Goal: Task Accomplishment & Management: Manage account settings

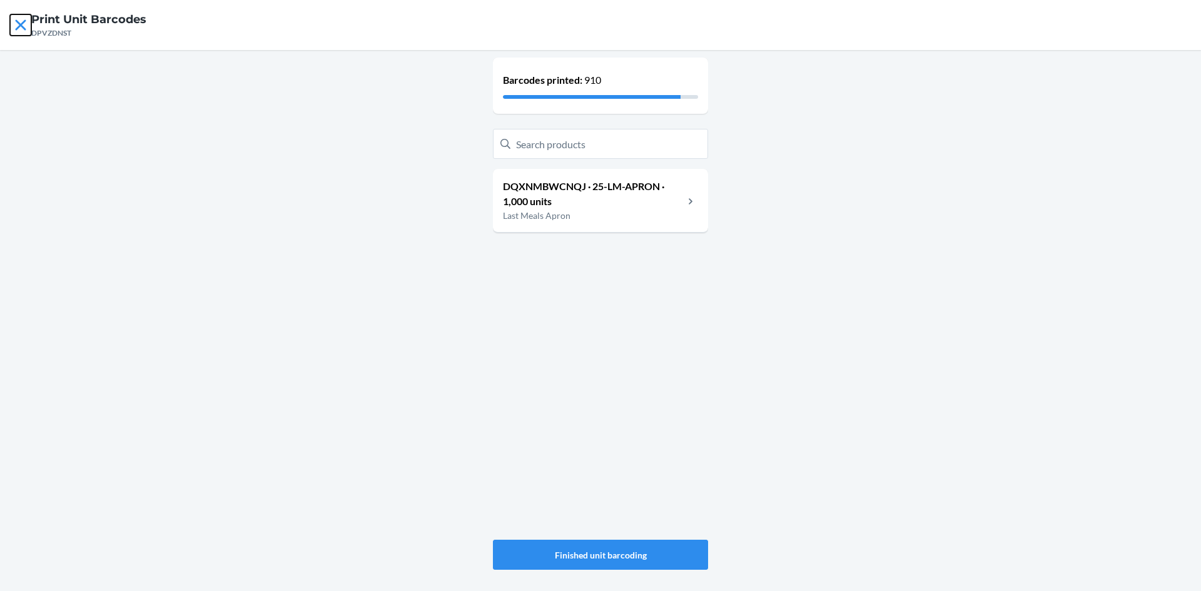
click at [24, 31] on icon at bounding box center [20, 24] width 21 height 21
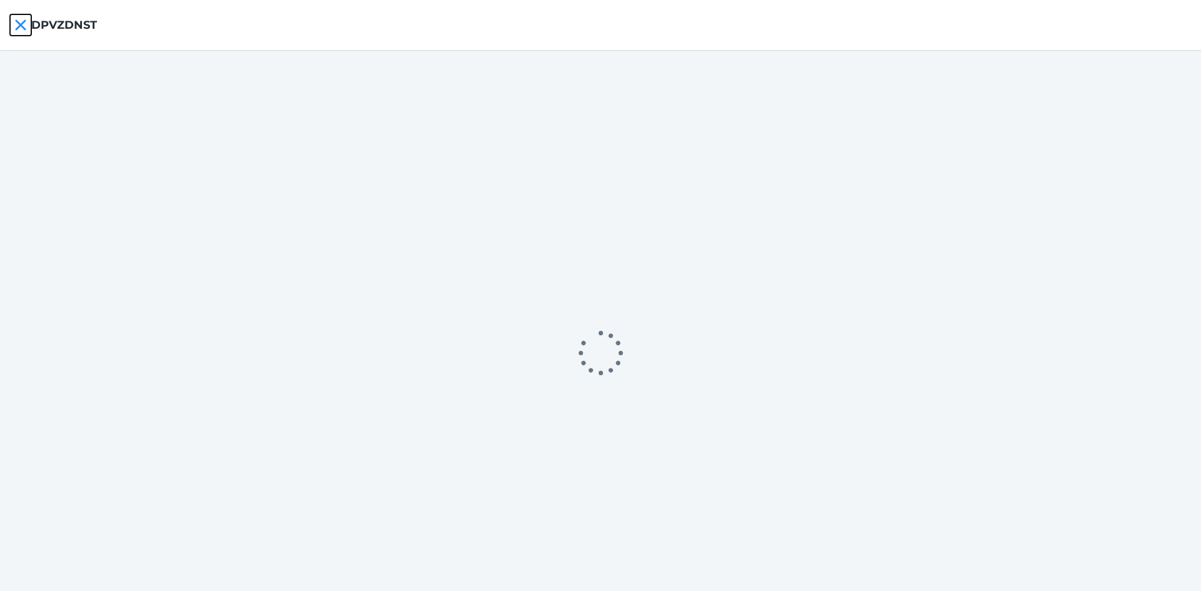
click at [16, 28] on icon at bounding box center [20, 24] width 21 height 21
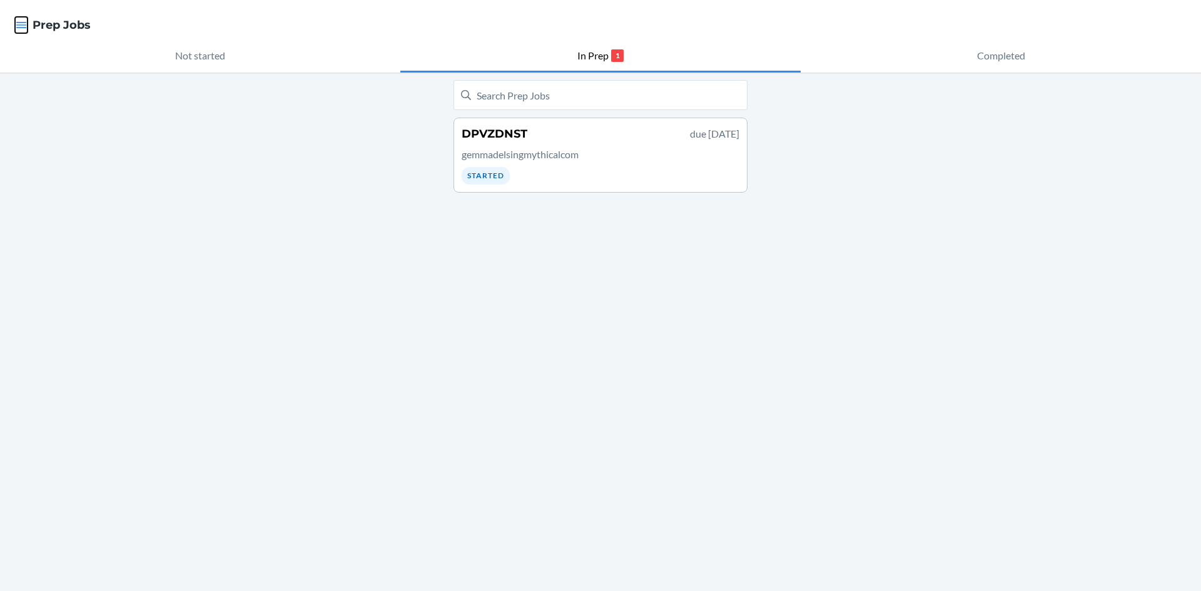
click at [26, 26] on icon "button" at bounding box center [21, 25] width 13 height 13
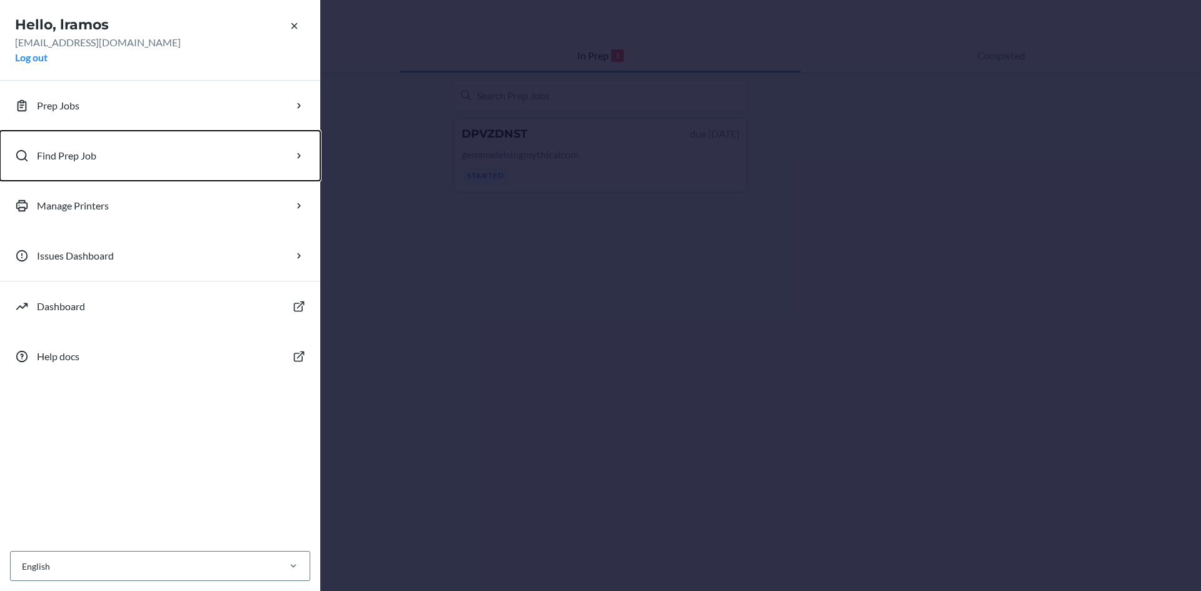
click at [78, 156] on p "Find Prep Job" at bounding box center [66, 155] width 59 height 15
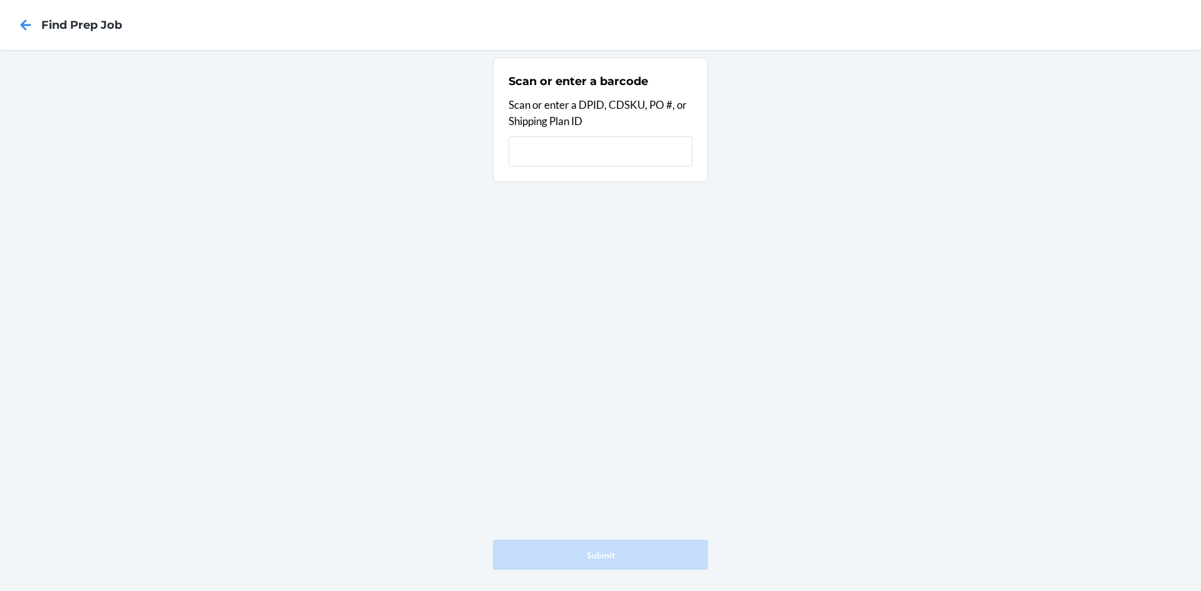
click at [540, 149] on input "text" at bounding box center [600, 151] width 184 height 30
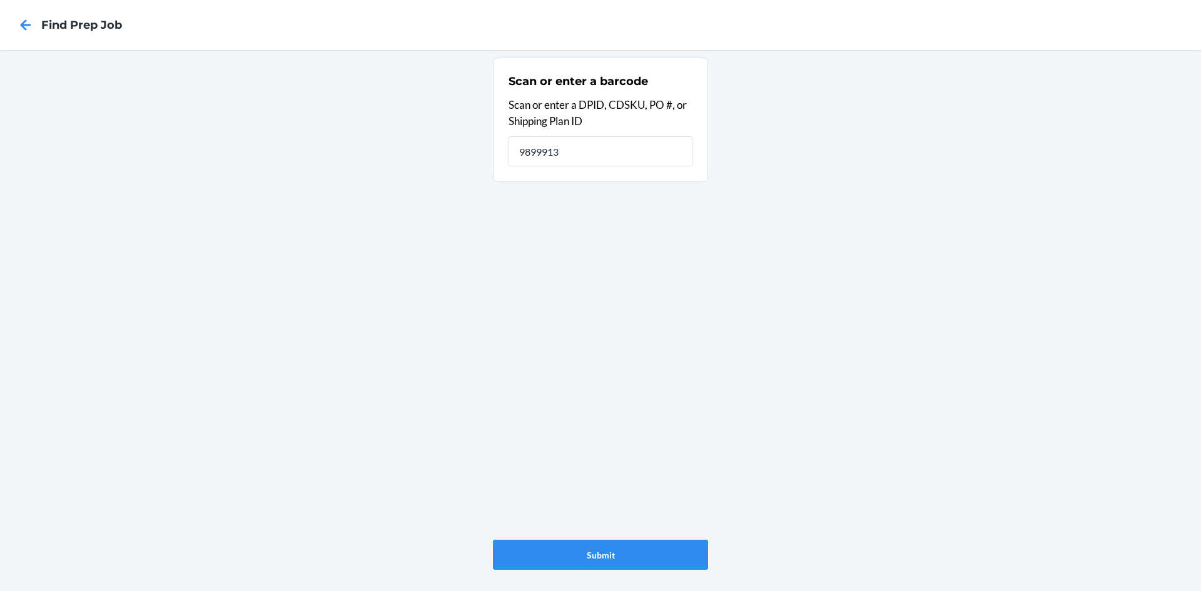
type input "9899913"
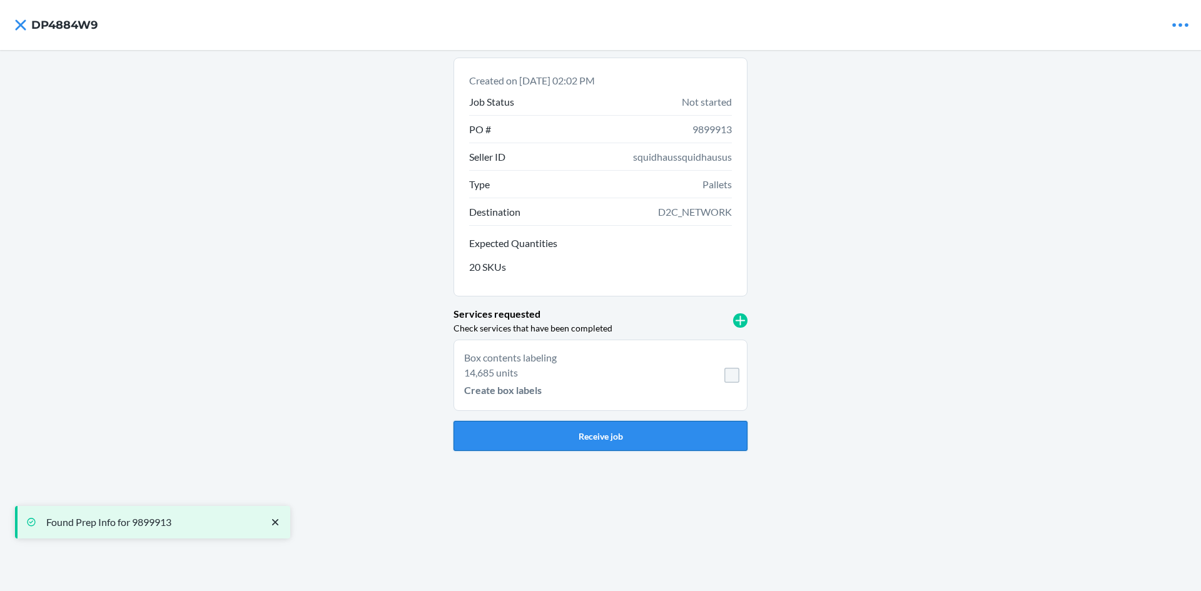
click at [620, 440] on button "Receive job" at bounding box center [600, 436] width 294 height 30
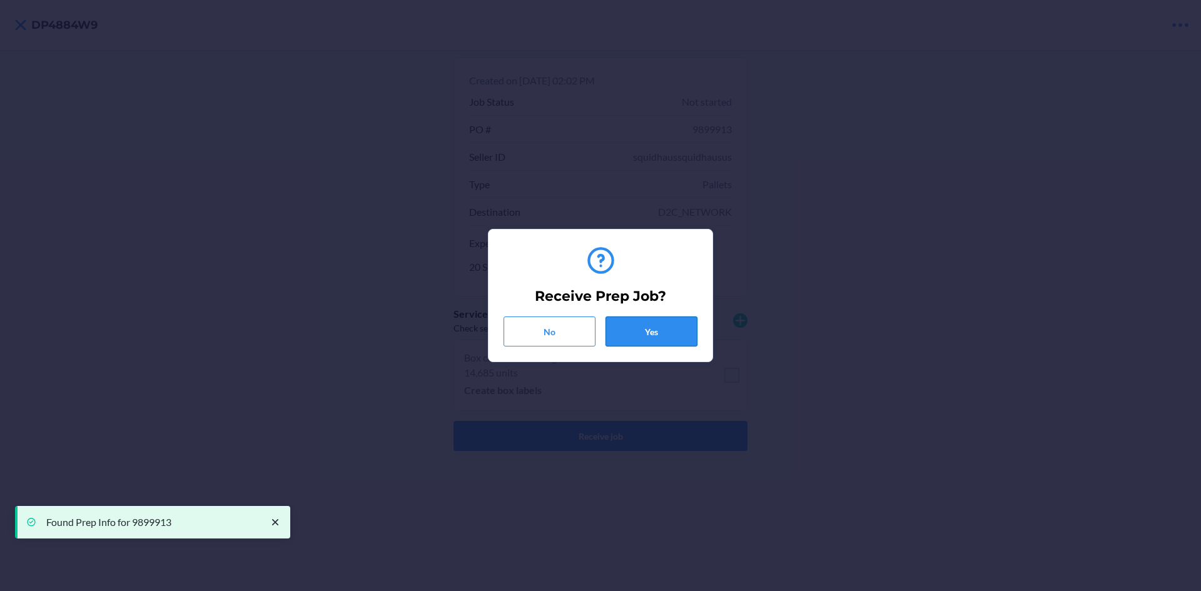
click at [652, 335] on button "Yes" at bounding box center [651, 331] width 92 height 30
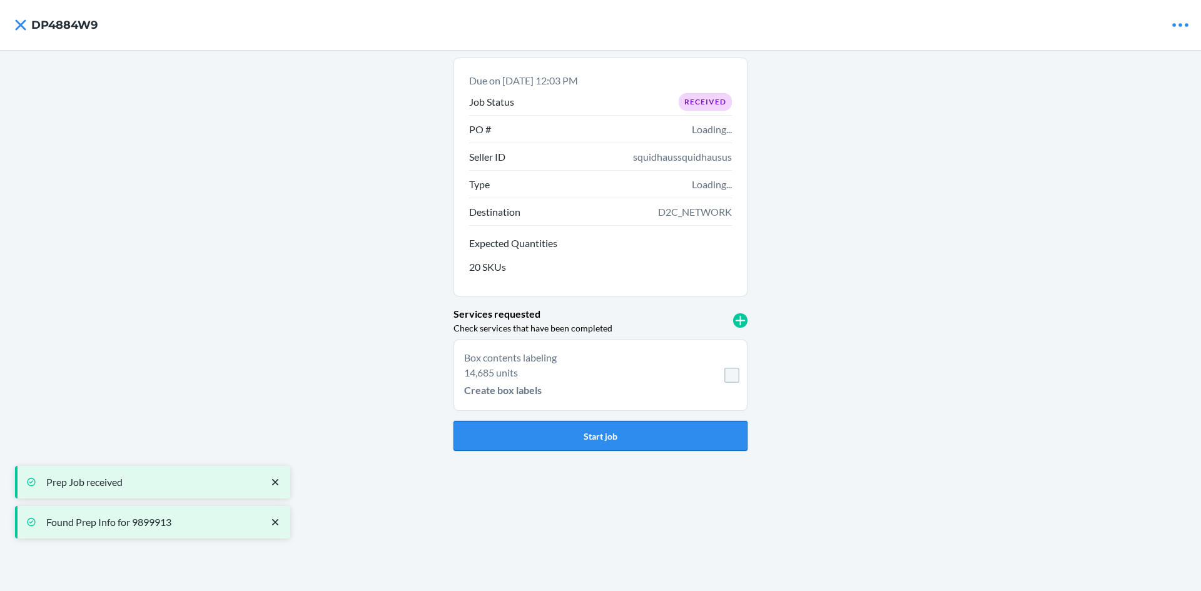
click at [662, 430] on button "Start job" at bounding box center [600, 436] width 294 height 30
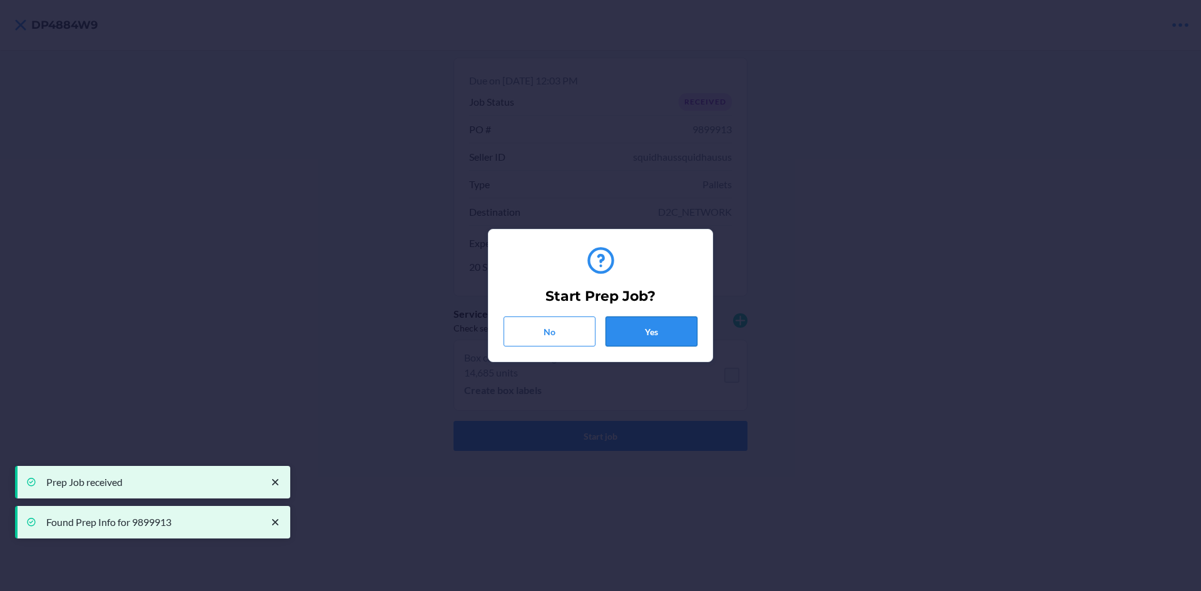
click at [659, 340] on button "Yes" at bounding box center [651, 331] width 92 height 30
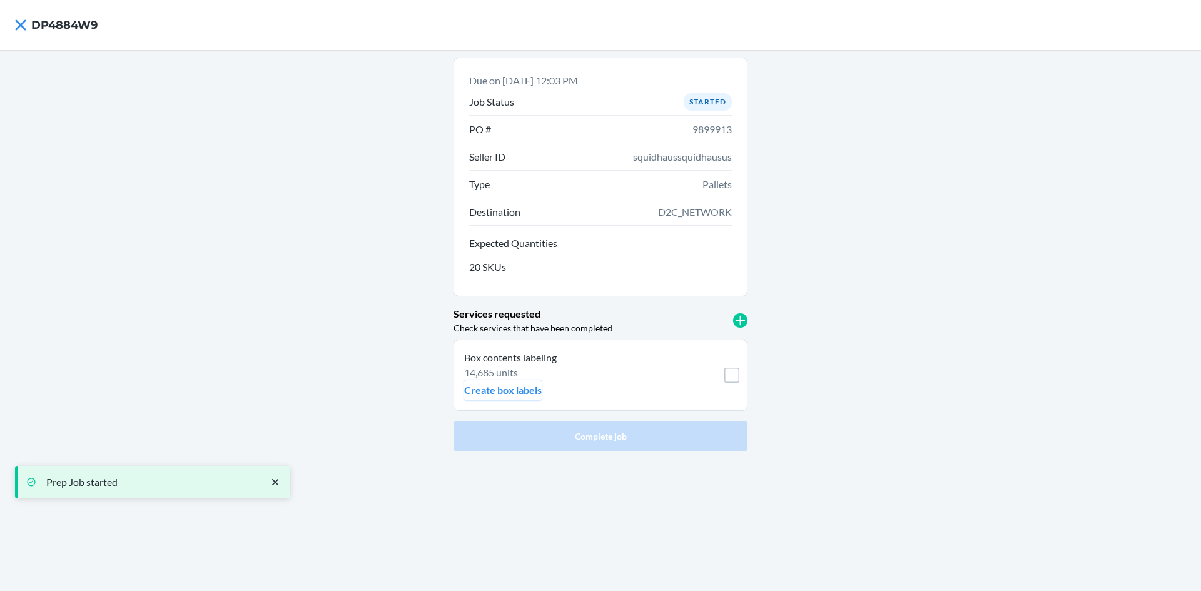
click at [526, 387] on p "Create box labels" at bounding box center [503, 390] width 78 height 15
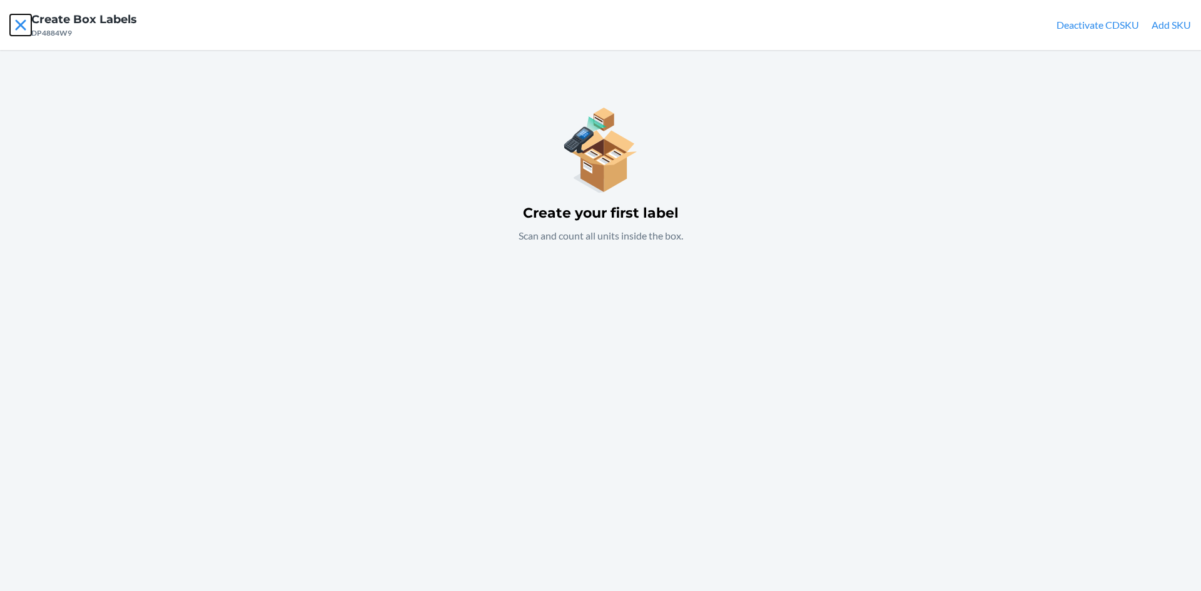
click at [23, 19] on icon at bounding box center [20, 24] width 21 height 21
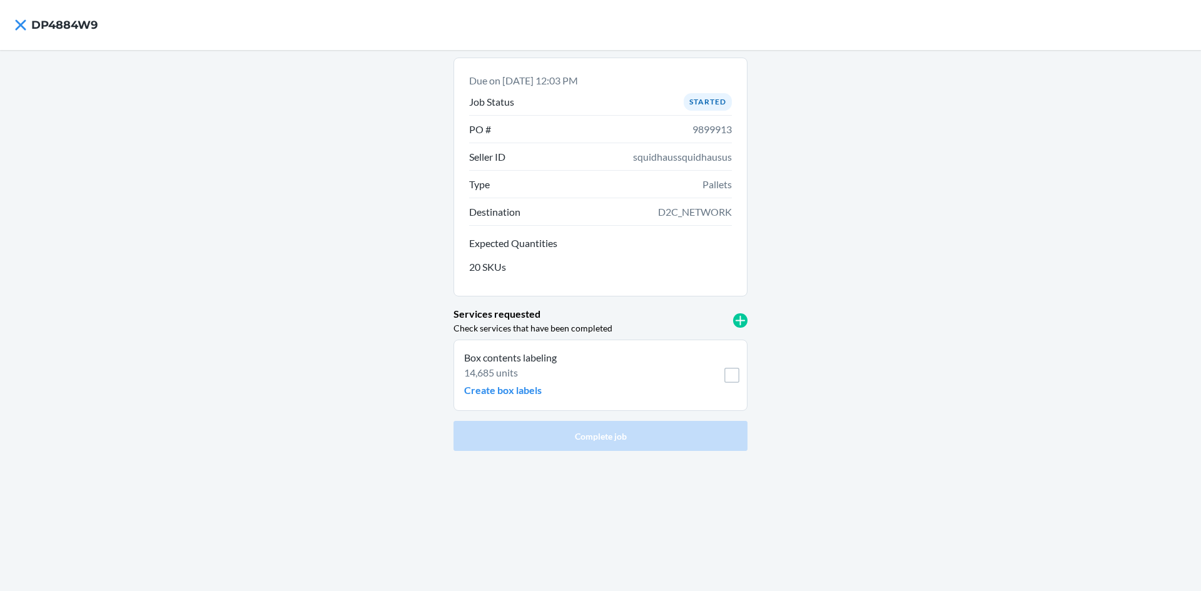
click at [686, 154] on span "squidhaussquidhausus" at bounding box center [682, 156] width 99 height 15
click at [685, 155] on span "squidhaussquidhausus" at bounding box center [682, 156] width 99 height 15
copy span "squidhaussquidhausus"
click at [14, 18] on icon at bounding box center [20, 24] width 21 height 21
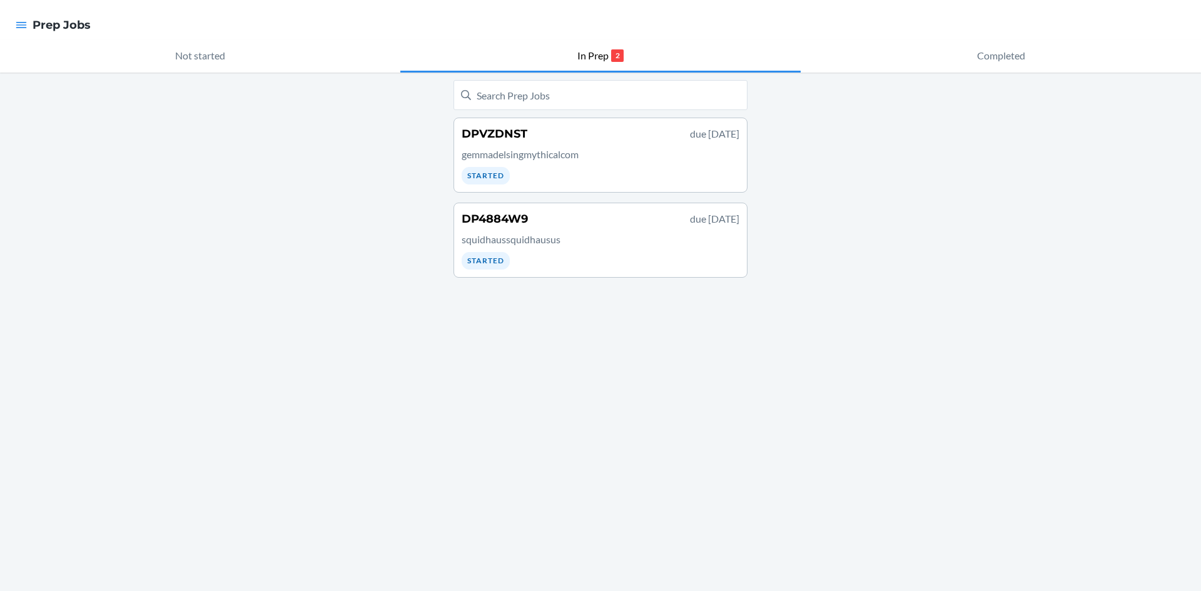
click at [597, 161] on p "gemmadelsingmythicalcom" at bounding box center [601, 154] width 278 height 15
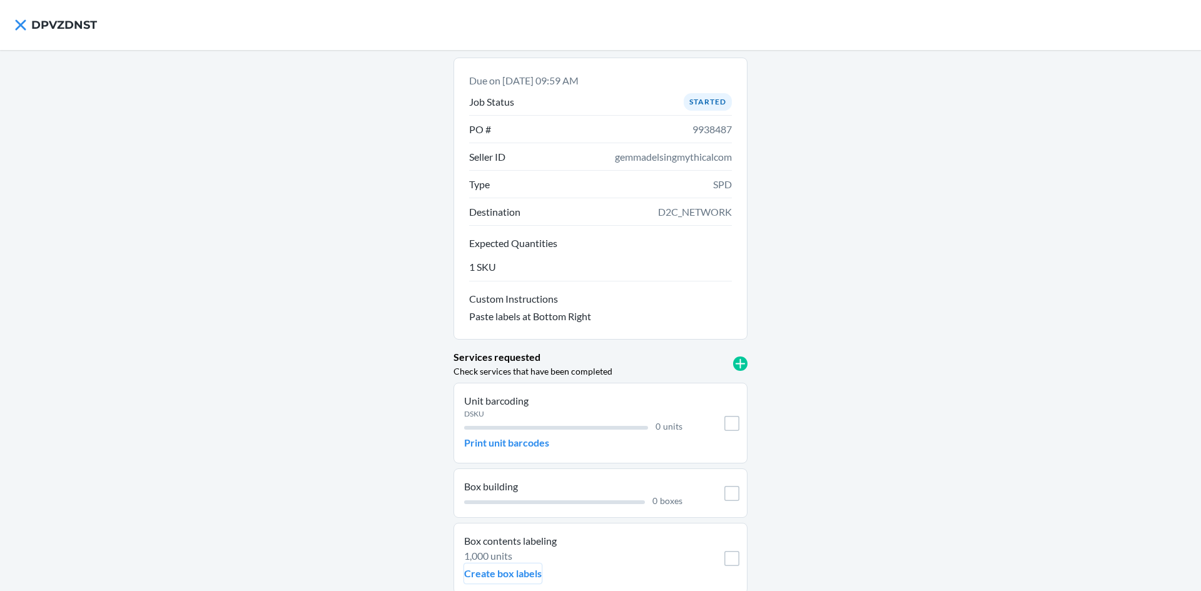
click at [519, 575] on p "Create box labels" at bounding box center [503, 573] width 78 height 15
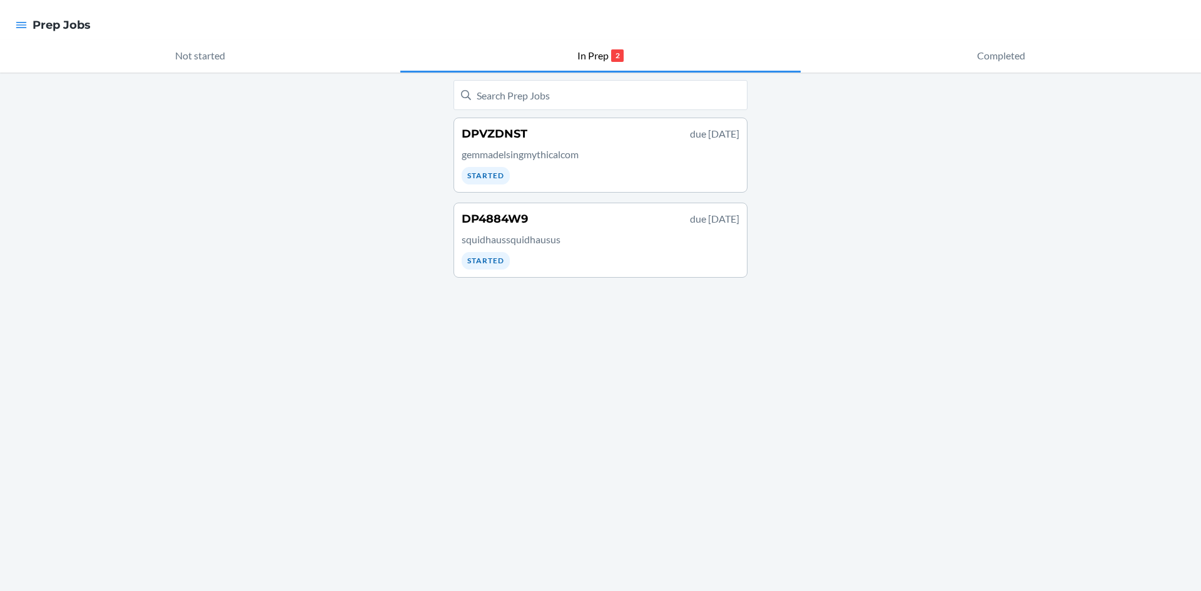
click at [559, 133] on div "DPVZDNST due [DATE]" at bounding box center [601, 134] width 278 height 16
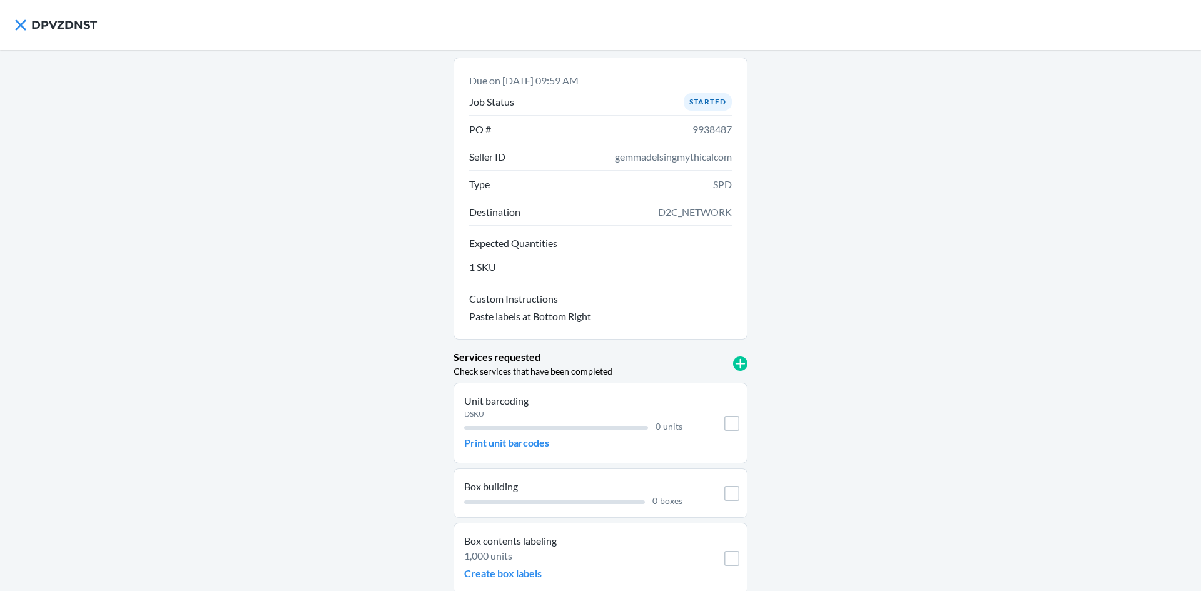
click at [492, 412] on div "DSKU" at bounding box center [573, 413] width 218 height 11
click at [514, 570] on p "Create box labels" at bounding box center [503, 573] width 78 height 15
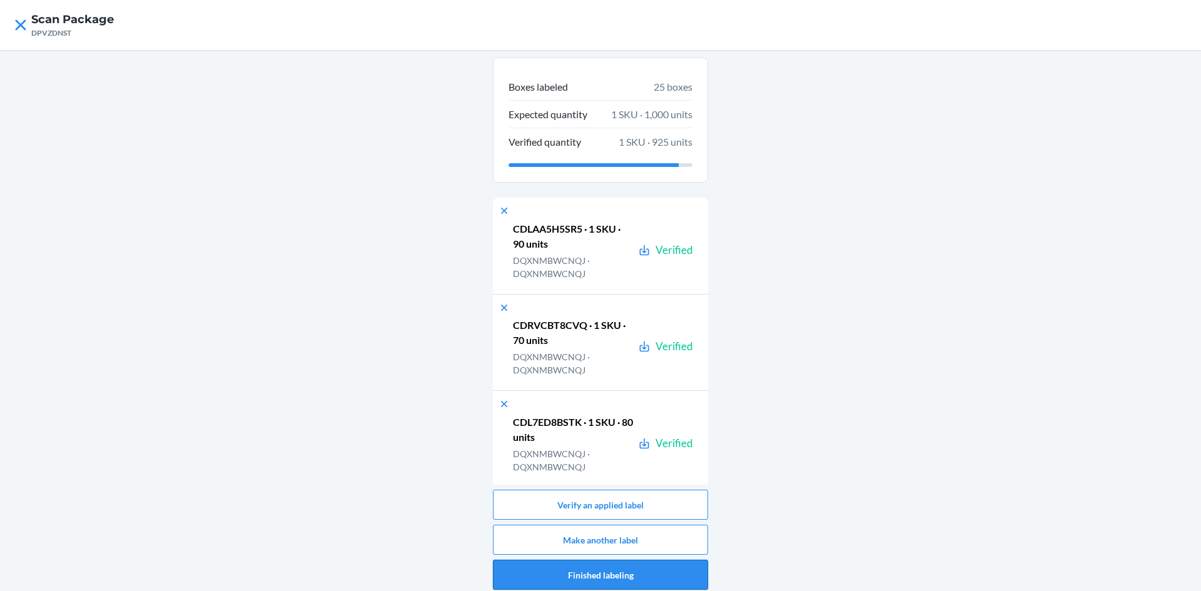
click at [647, 570] on button "Finished labeling" at bounding box center [600, 575] width 215 height 30
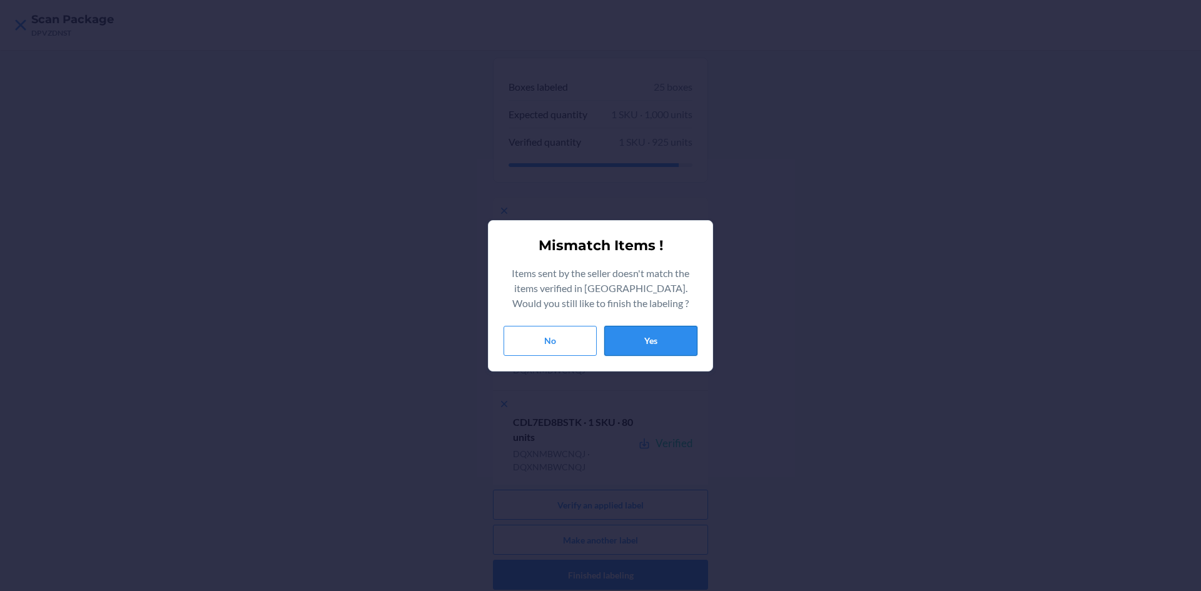
click at [664, 336] on button "Yes" at bounding box center [650, 341] width 93 height 30
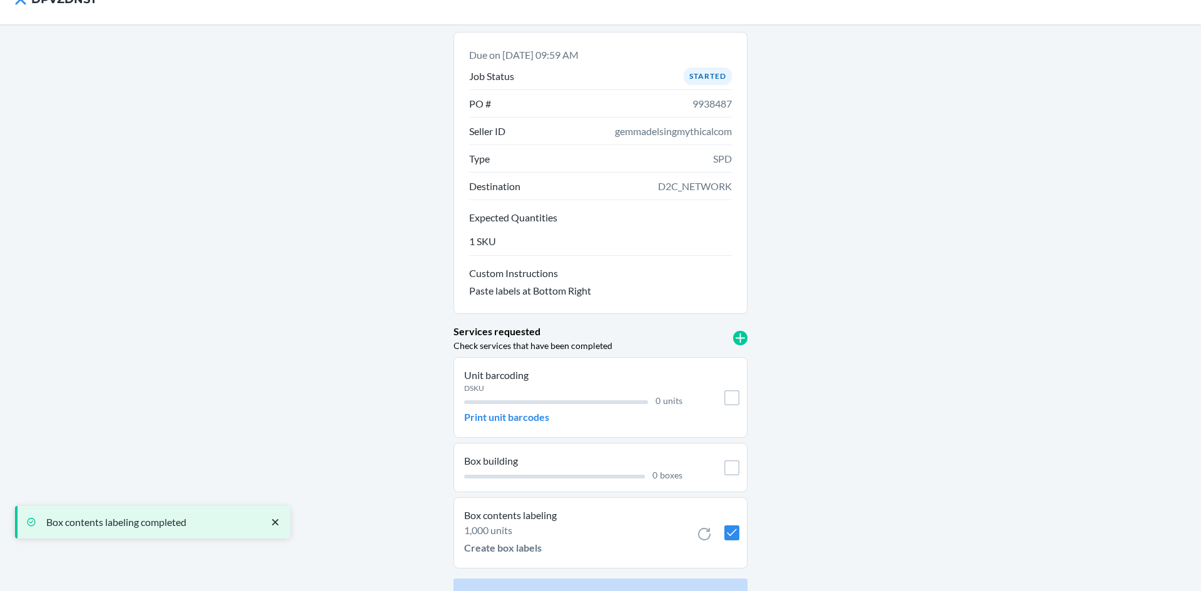
scroll to position [51, 0]
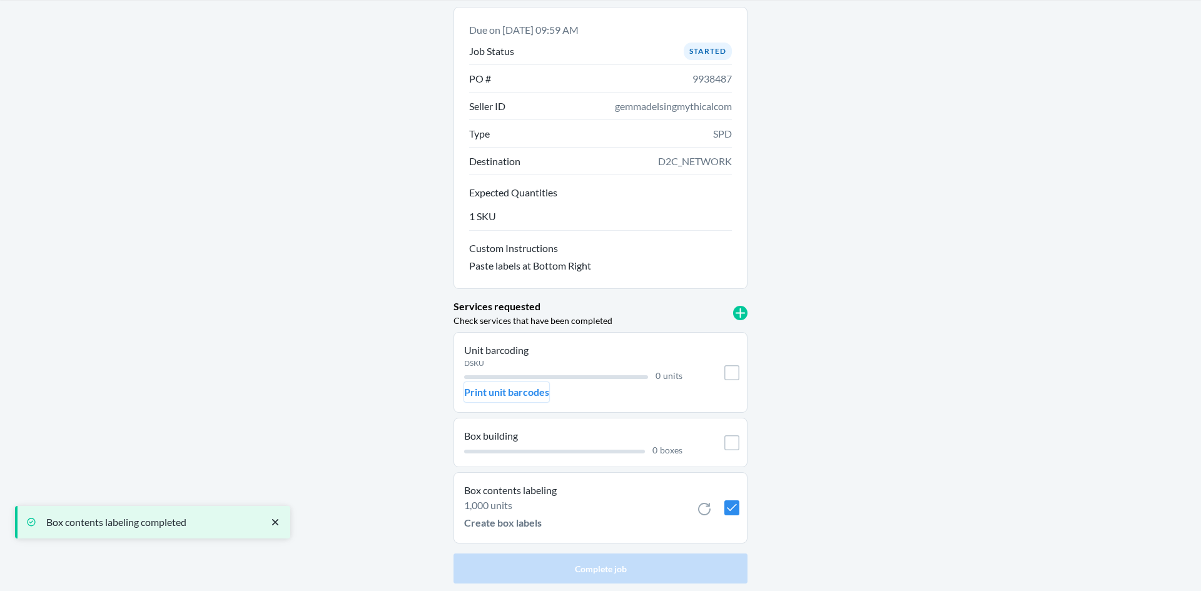
click at [485, 388] on p "Print unit barcodes" at bounding box center [506, 392] width 85 height 15
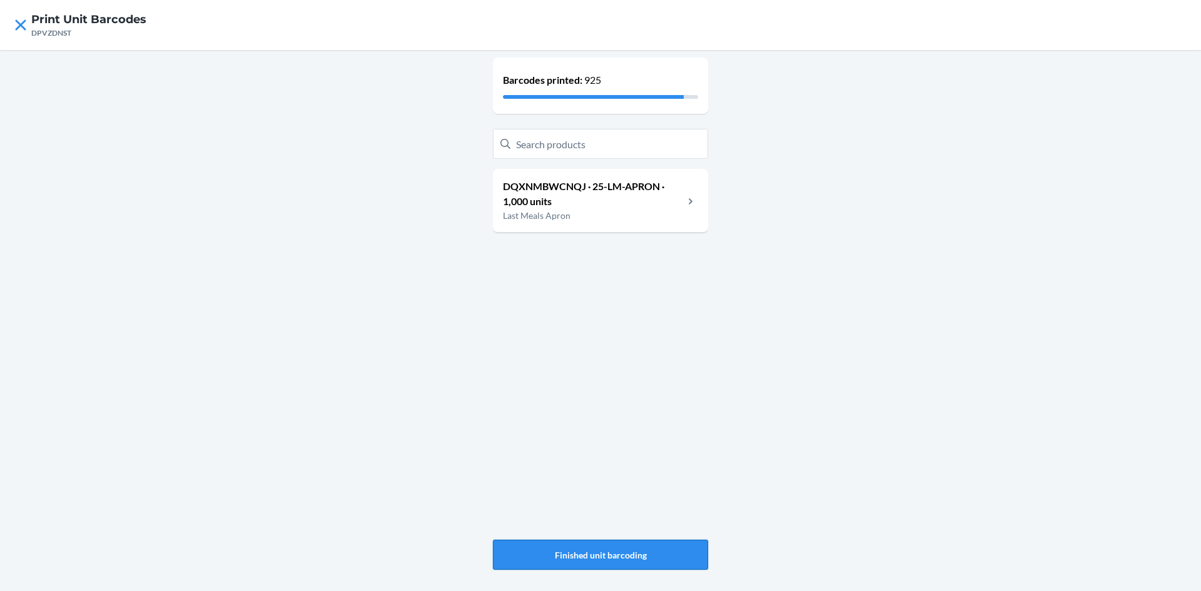
click at [617, 560] on button "Finished unit barcoding" at bounding box center [600, 555] width 215 height 30
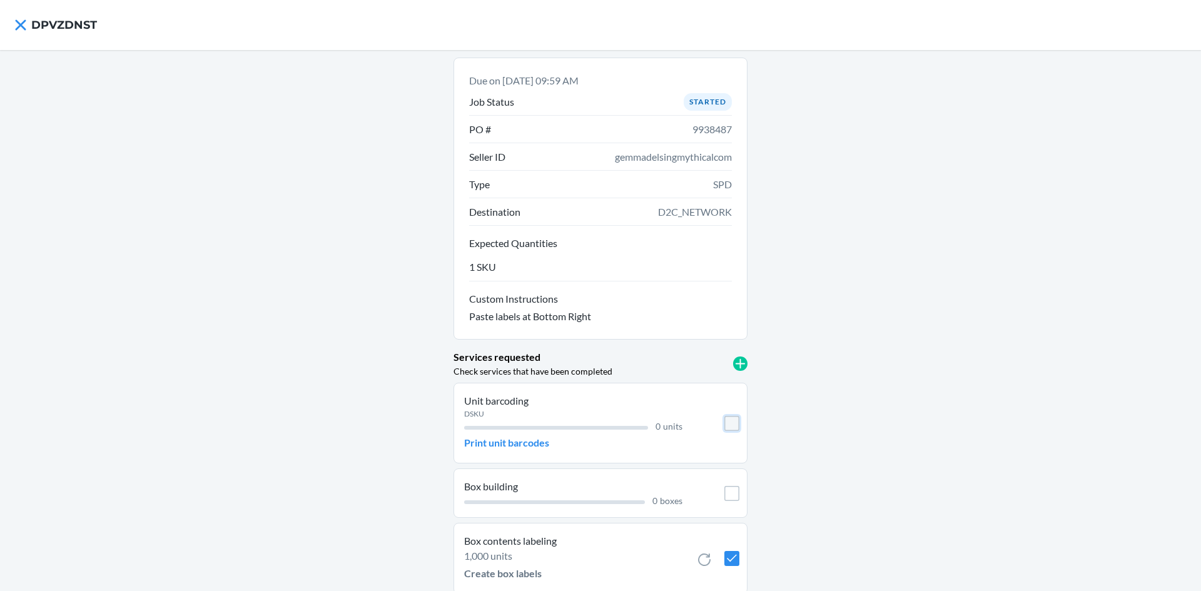
click at [725, 425] on input "checkbox" at bounding box center [731, 423] width 15 height 15
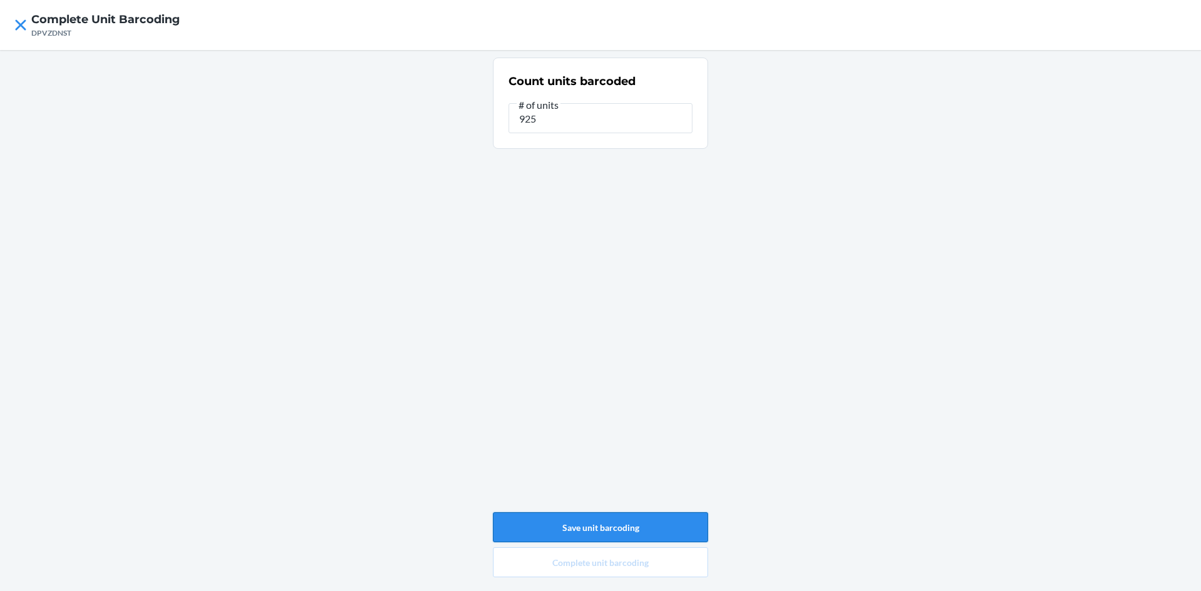
click at [621, 521] on button "Save unit barcoding" at bounding box center [600, 527] width 215 height 30
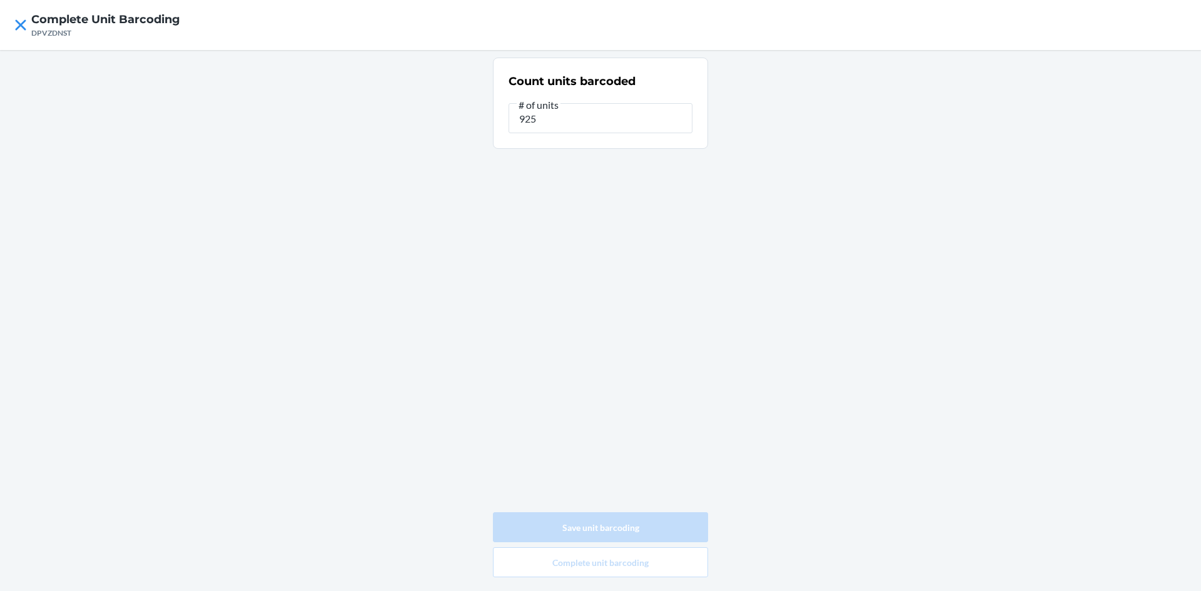
type input "0"
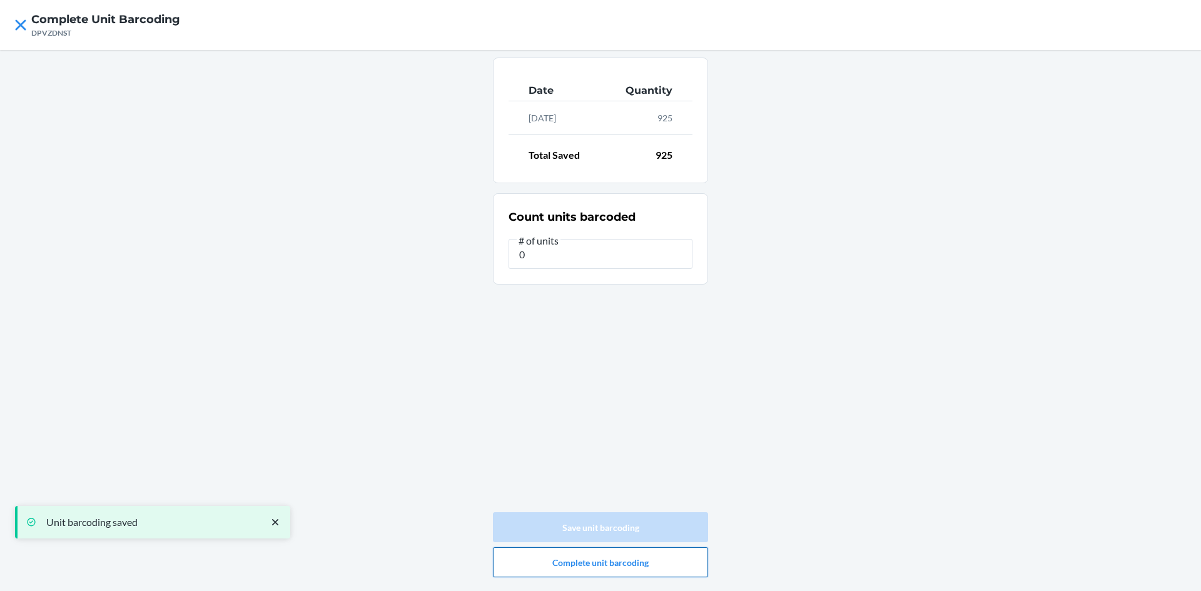
click at [610, 567] on button "Complete unit barcoding" at bounding box center [600, 562] width 215 height 30
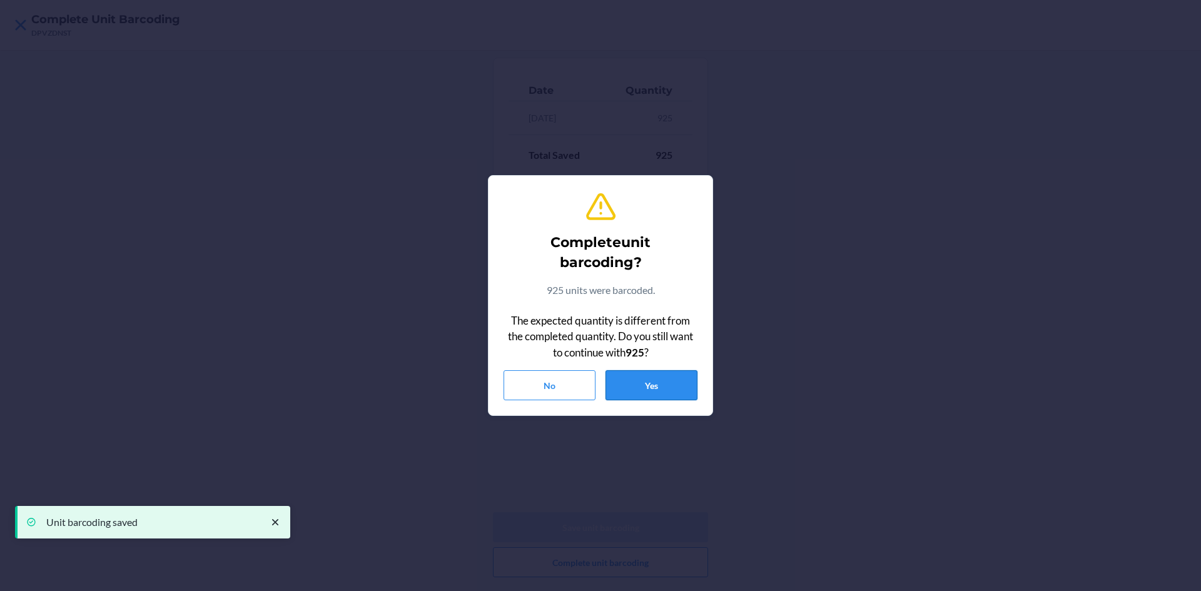
click at [659, 388] on button "Yes" at bounding box center [651, 385] width 92 height 30
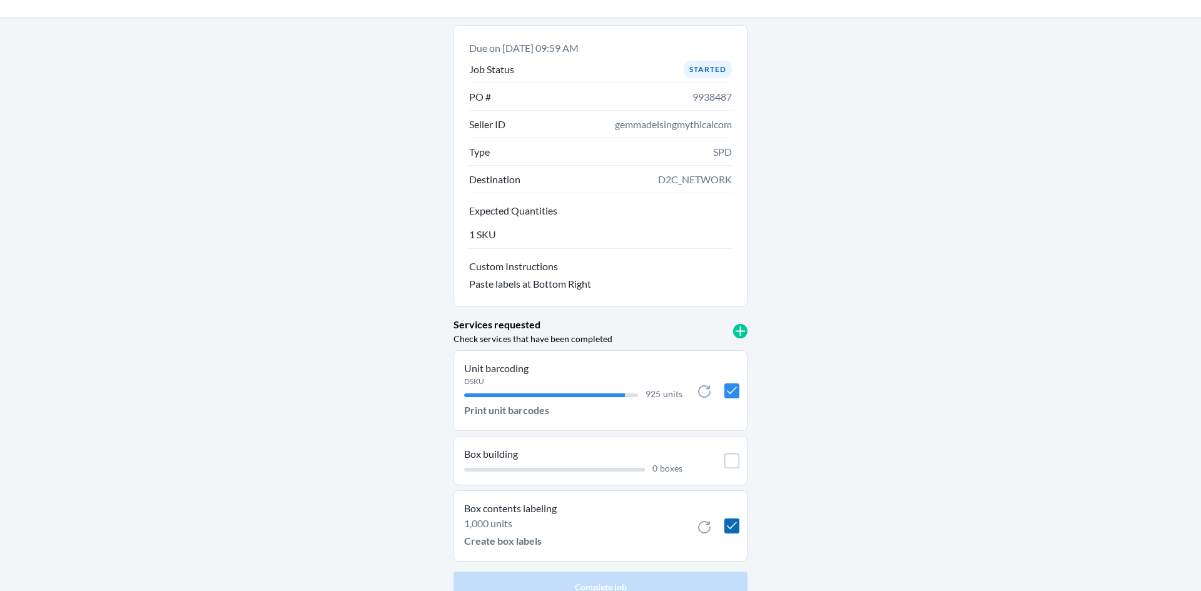
scroll to position [51, 0]
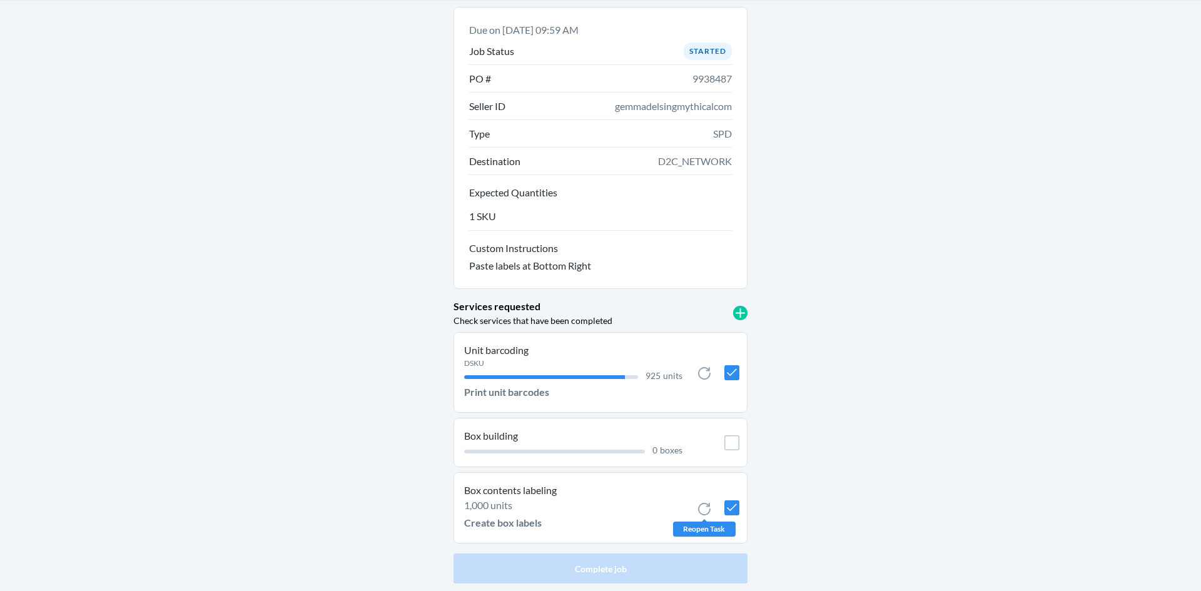
click at [698, 505] on icon at bounding box center [704, 509] width 15 height 15
checkbox input "false"
click at [510, 522] on p "Create box labels" at bounding box center [503, 522] width 78 height 15
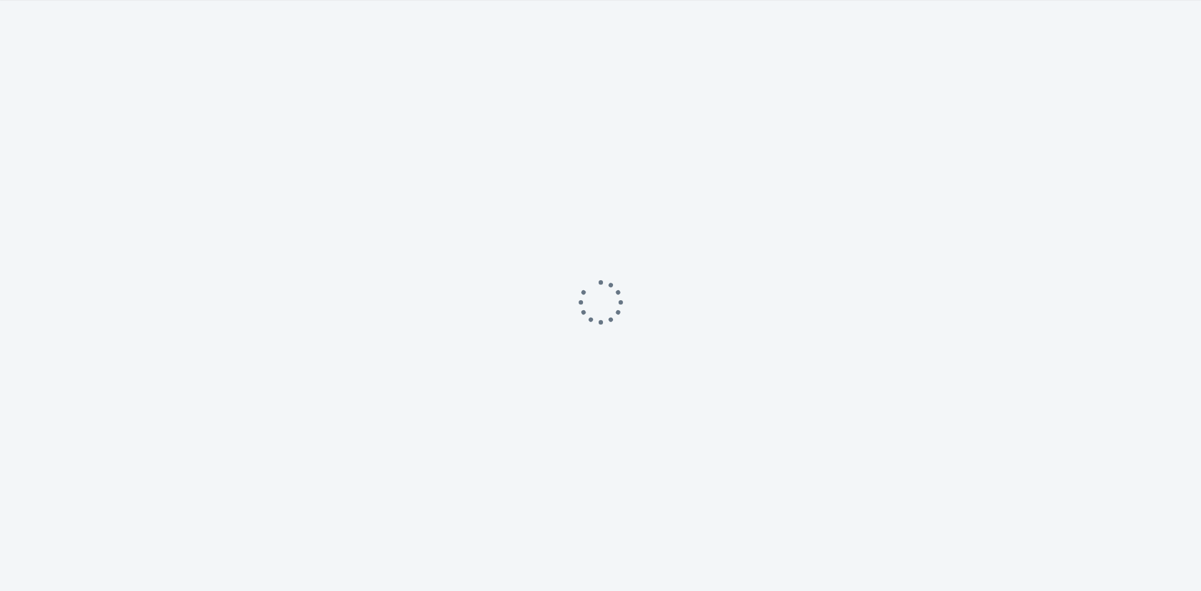
scroll to position [6, 0]
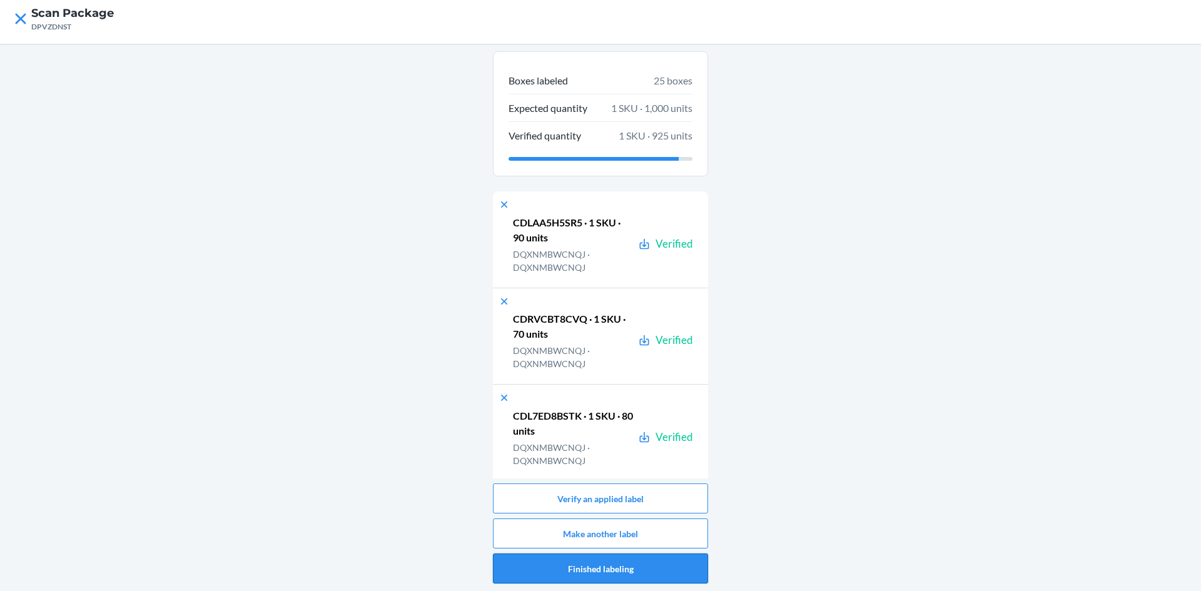
click at [640, 572] on button "Finished labeling" at bounding box center [600, 569] width 215 height 30
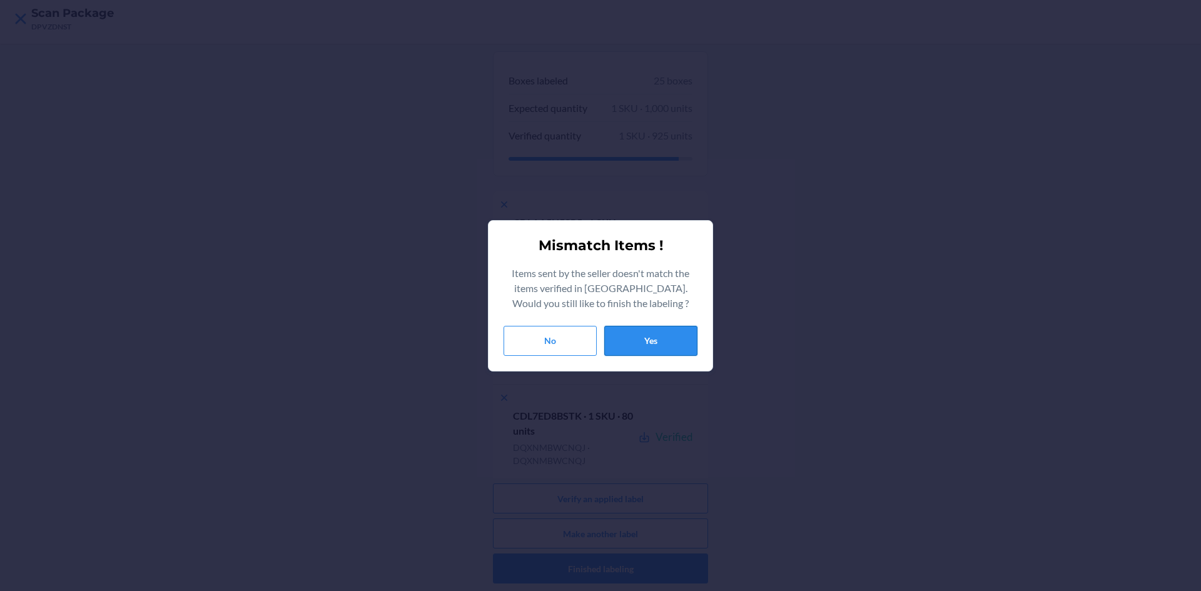
click at [670, 336] on button "Yes" at bounding box center [650, 341] width 93 height 30
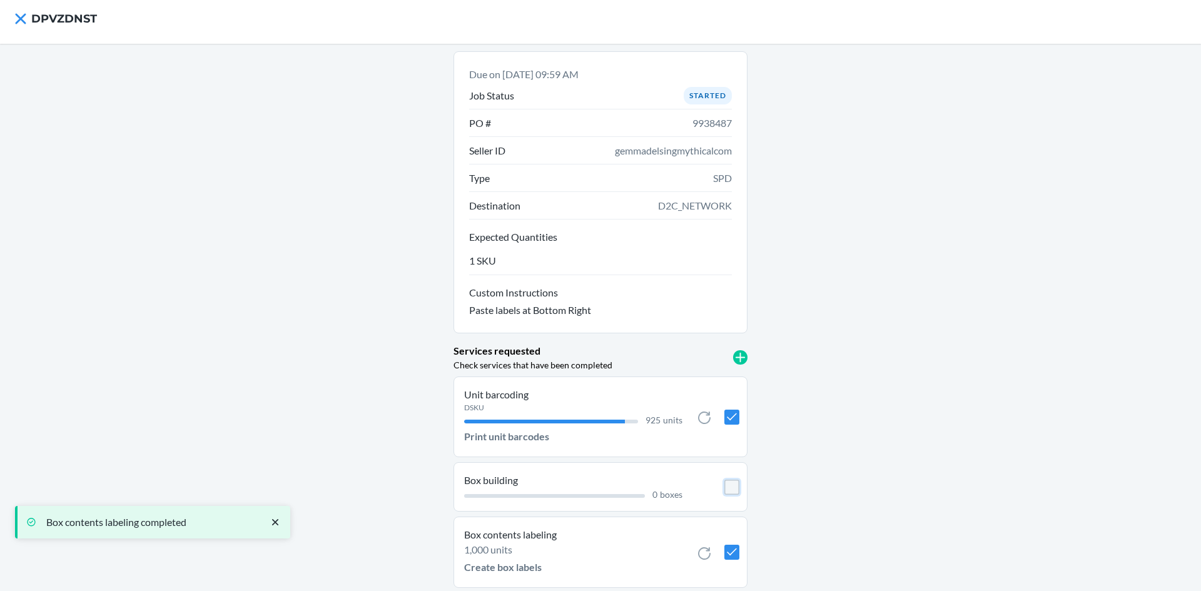
click at [732, 484] on input "checkbox" at bounding box center [731, 487] width 15 height 15
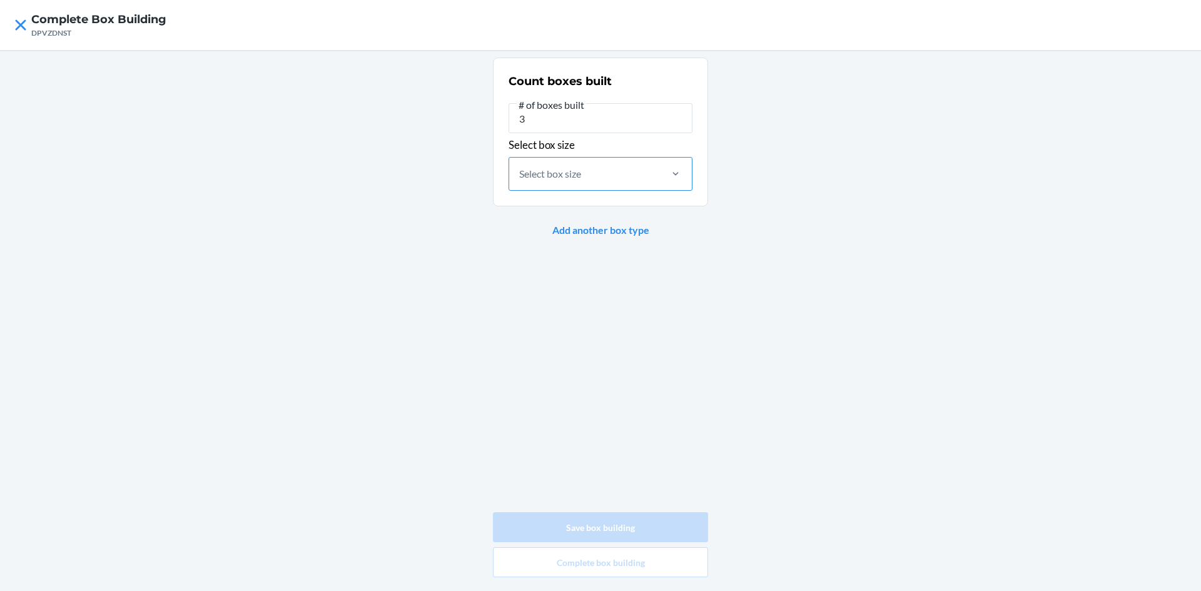
click at [625, 176] on div "Select box size" at bounding box center [584, 174] width 150 height 33
click at [520, 176] on input "Select box size" at bounding box center [519, 173] width 1 height 15
click at [575, 255] on div "Large" at bounding box center [600, 265] width 179 height 28
click at [520, 181] on input "option Large focused, 3 of 4. 4 results available. Use Up and Down to choose op…" at bounding box center [519, 173] width 1 height 15
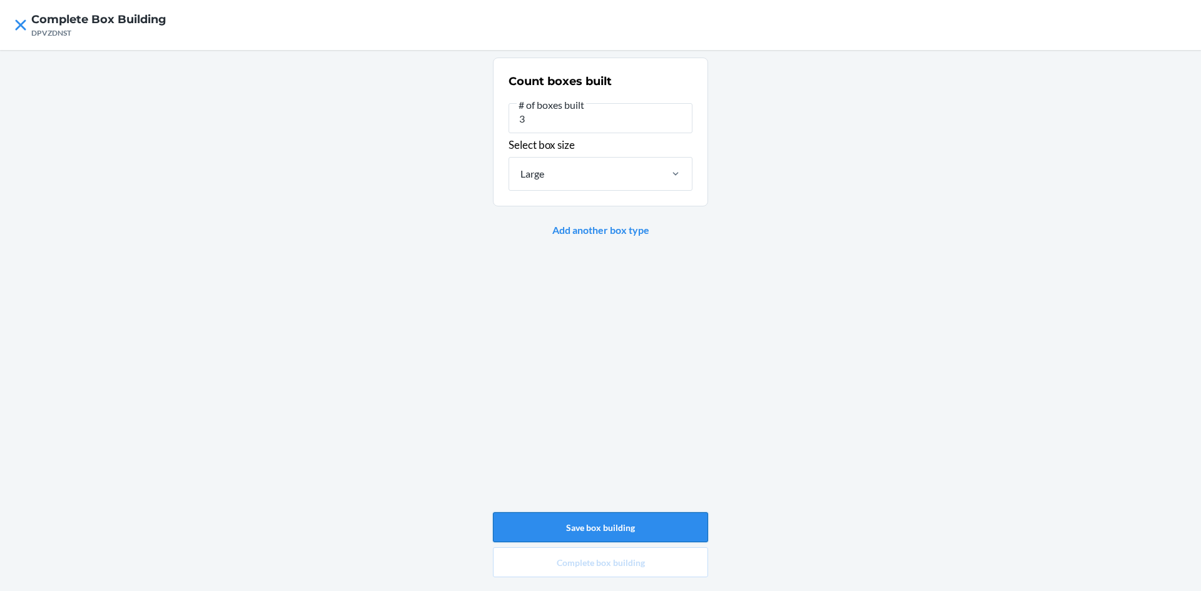
click at [655, 526] on button "Save box building" at bounding box center [600, 527] width 215 height 30
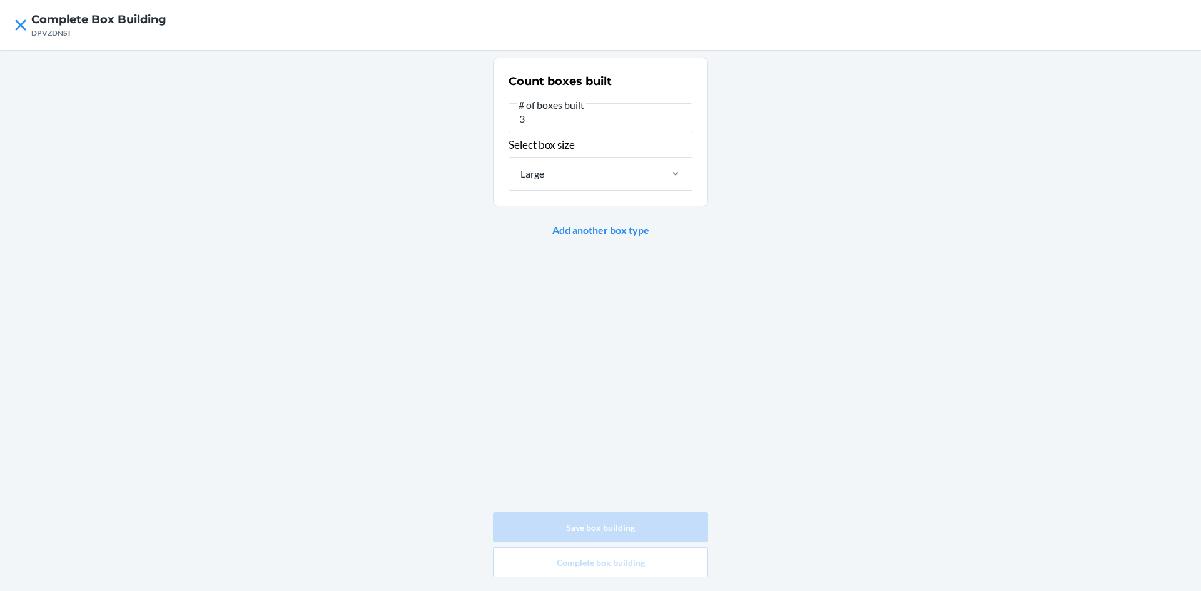
type input "0"
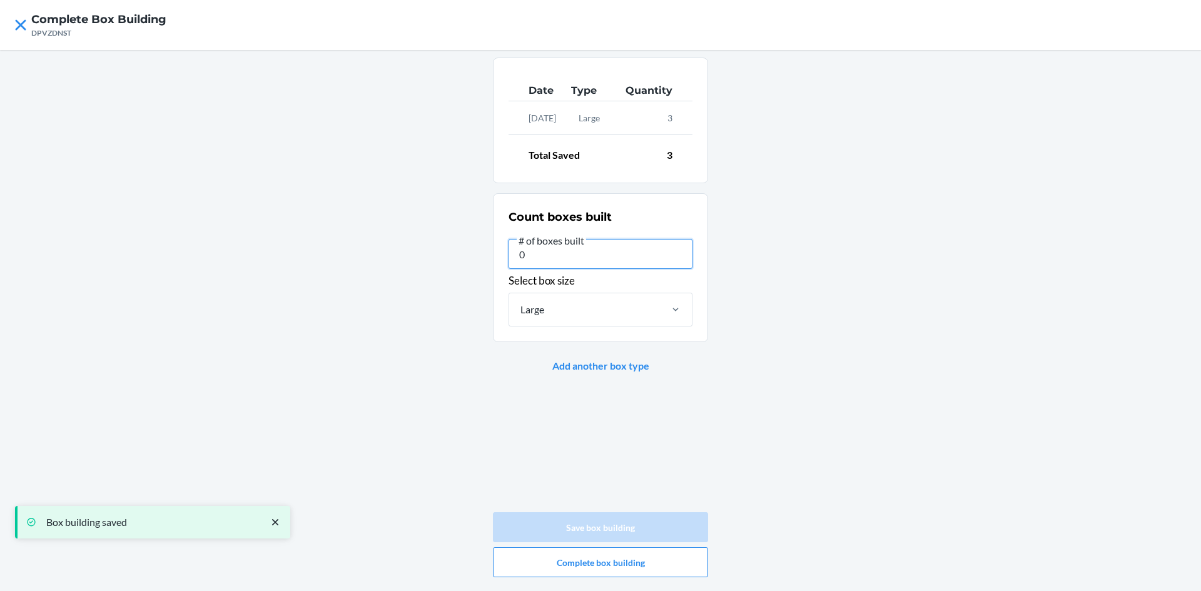
click at [535, 258] on input "0" at bounding box center [600, 254] width 184 height 30
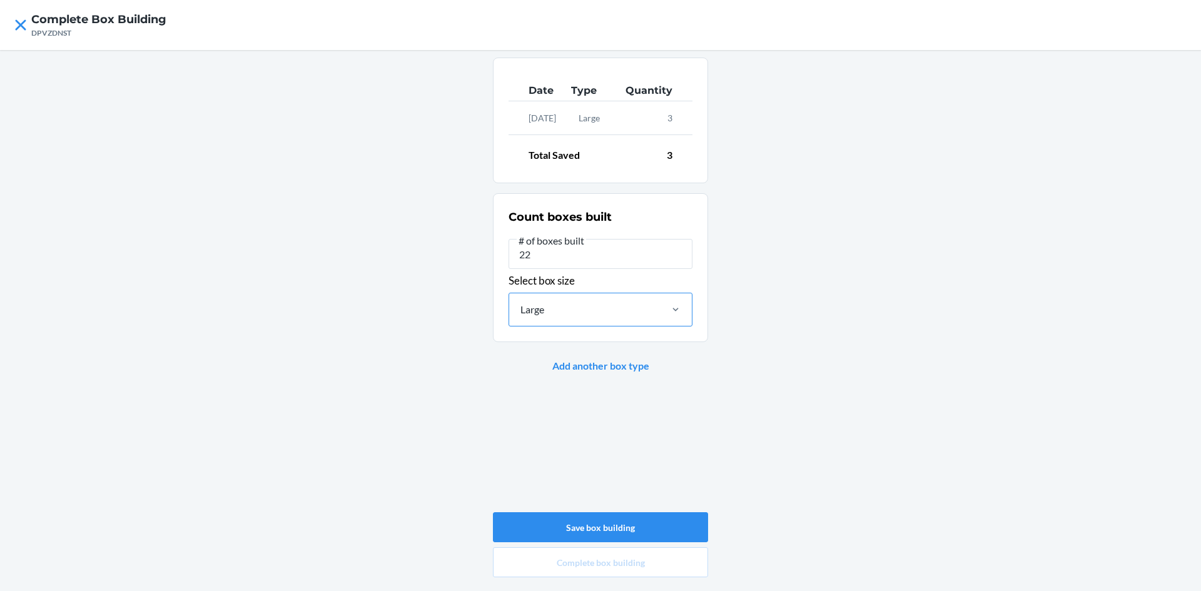
click at [646, 309] on div "Large" at bounding box center [584, 309] width 150 height 33
click at [520, 309] on input "Large" at bounding box center [519, 309] width 1 height 15
click at [573, 261] on input "22" at bounding box center [600, 254] width 184 height 30
click at [615, 527] on button "Save box building" at bounding box center [600, 527] width 215 height 30
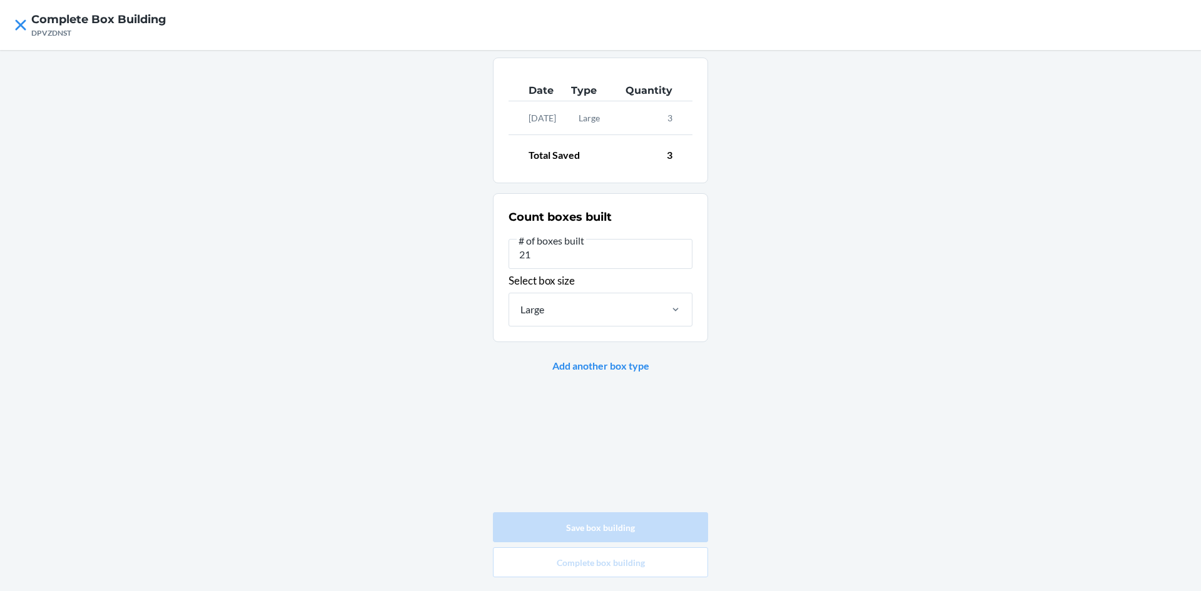
type input "0"
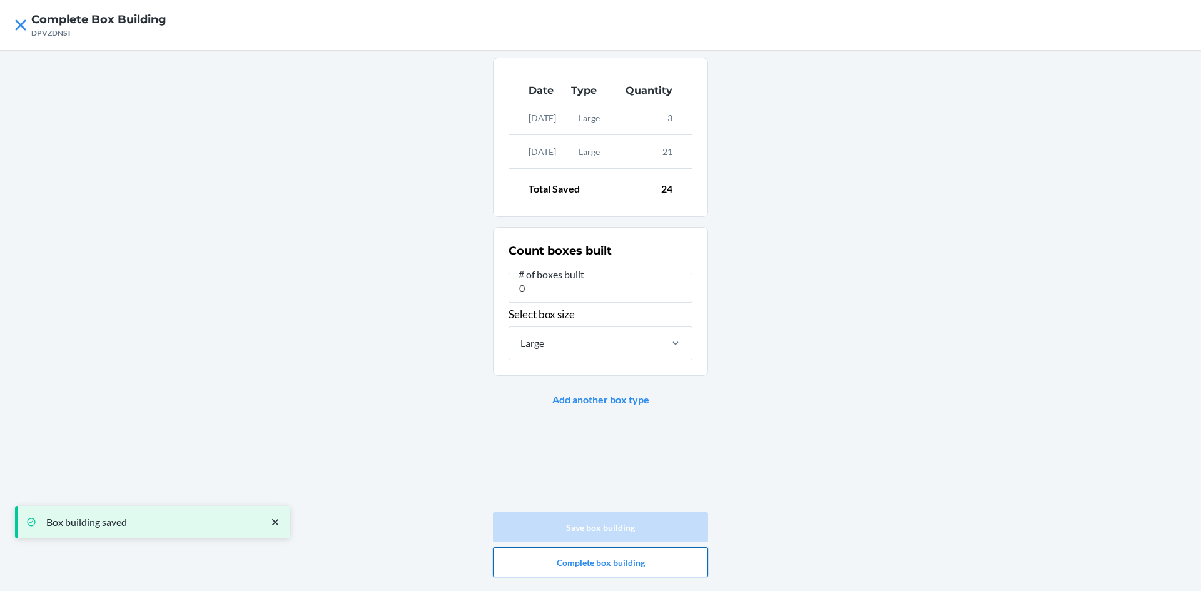
click at [622, 562] on button "Complete box building" at bounding box center [600, 562] width 215 height 30
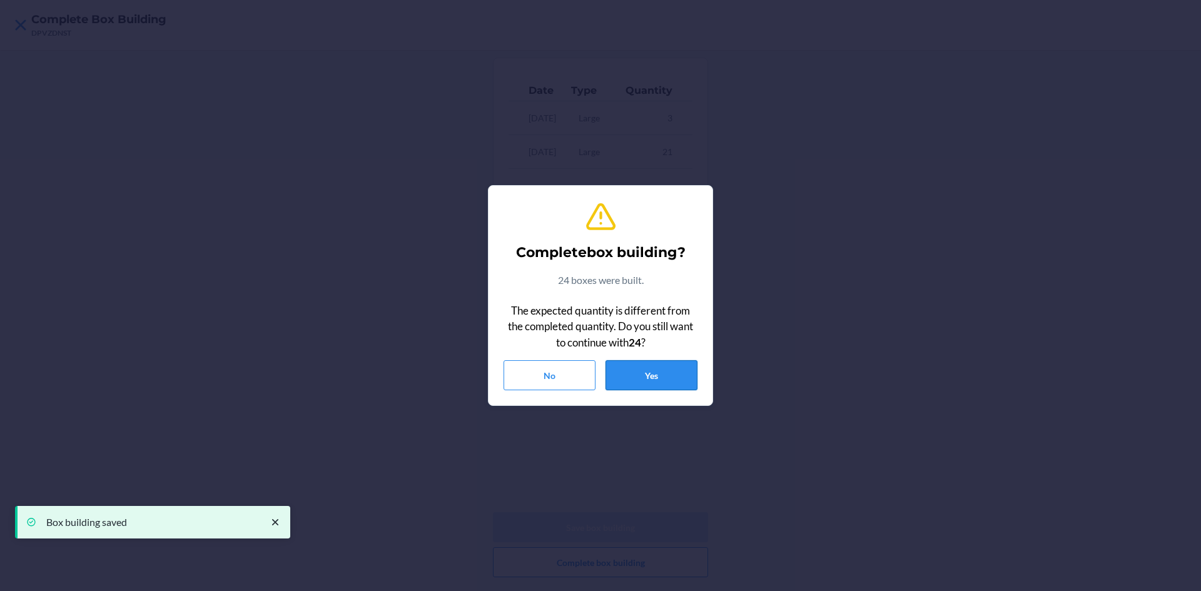
click at [648, 372] on button "Yes" at bounding box center [651, 375] width 92 height 30
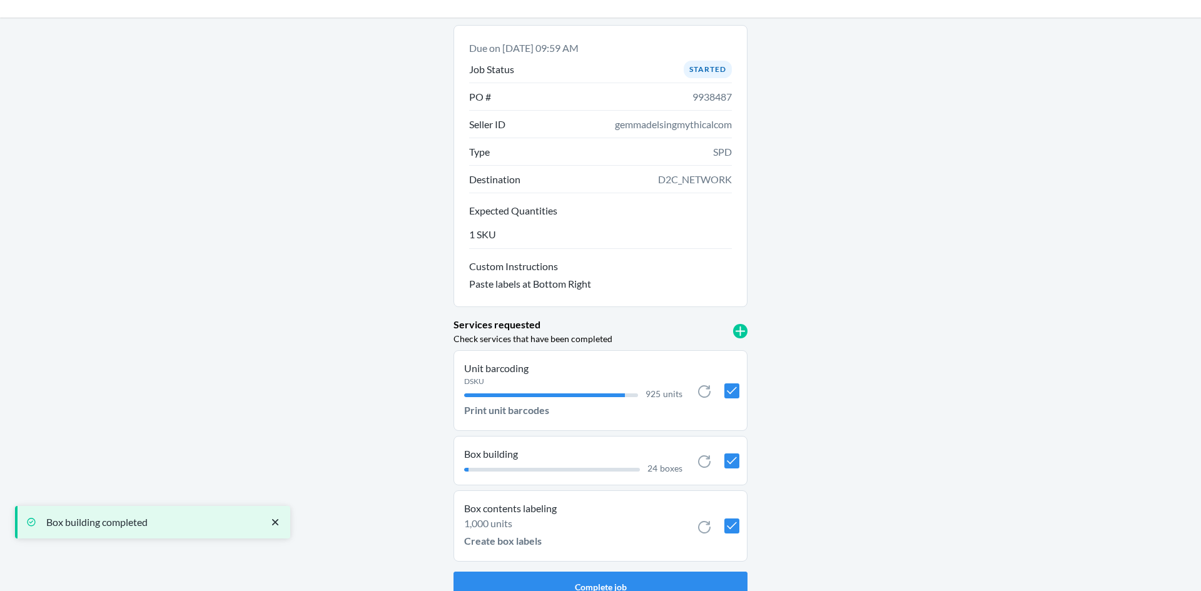
scroll to position [51, 0]
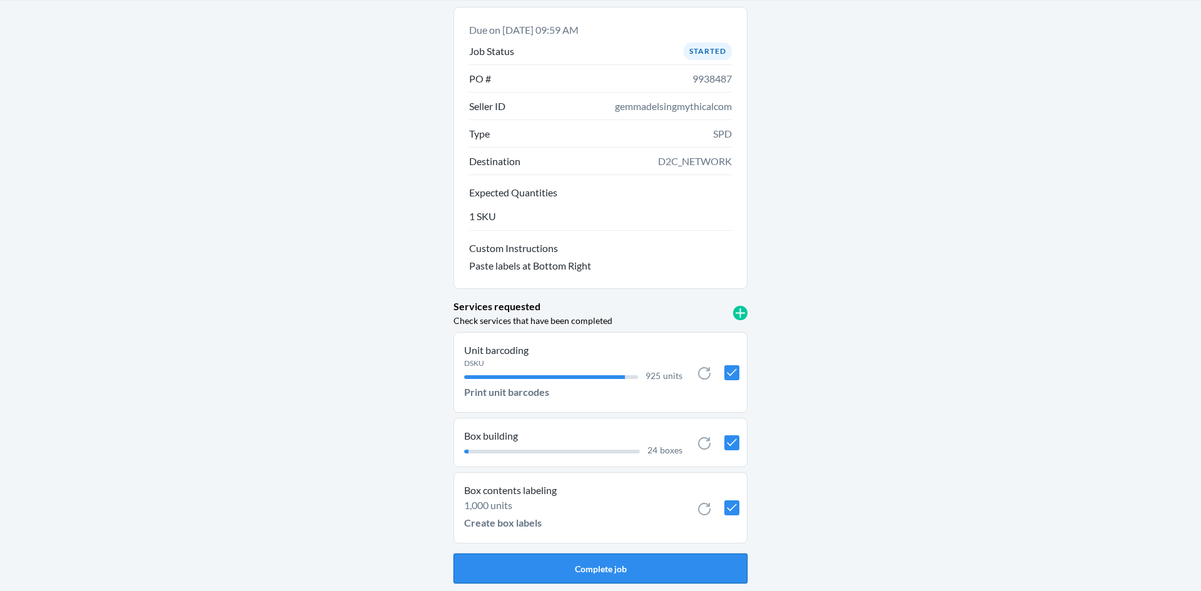
click at [664, 571] on button "Complete job" at bounding box center [600, 569] width 294 height 30
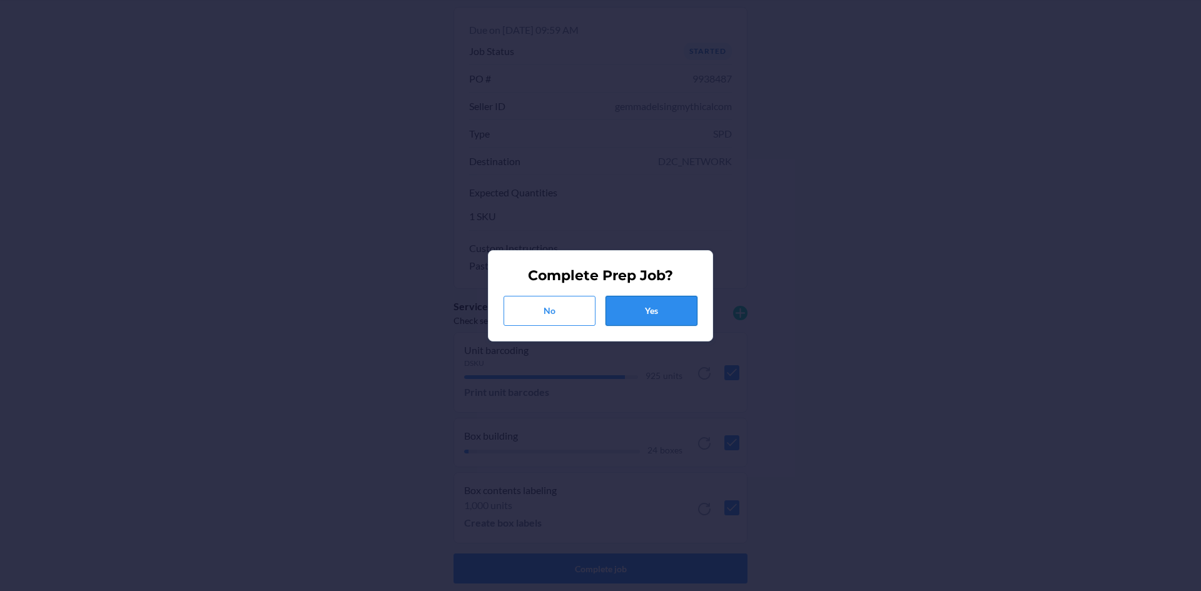
click at [647, 308] on button "Yes" at bounding box center [651, 311] width 92 height 30
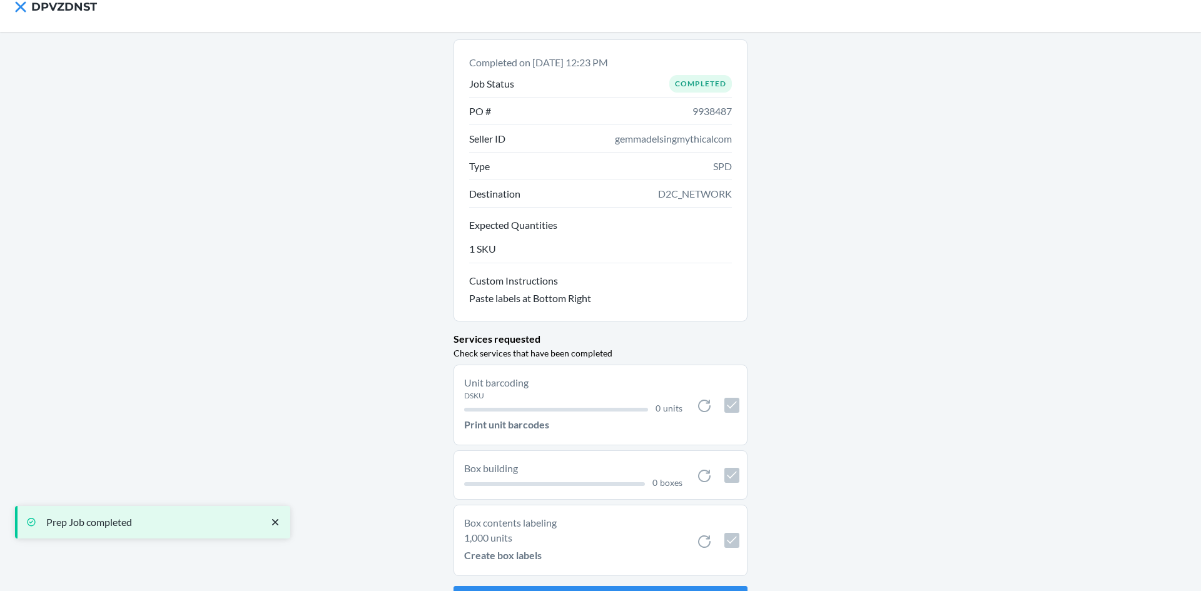
scroll to position [0, 0]
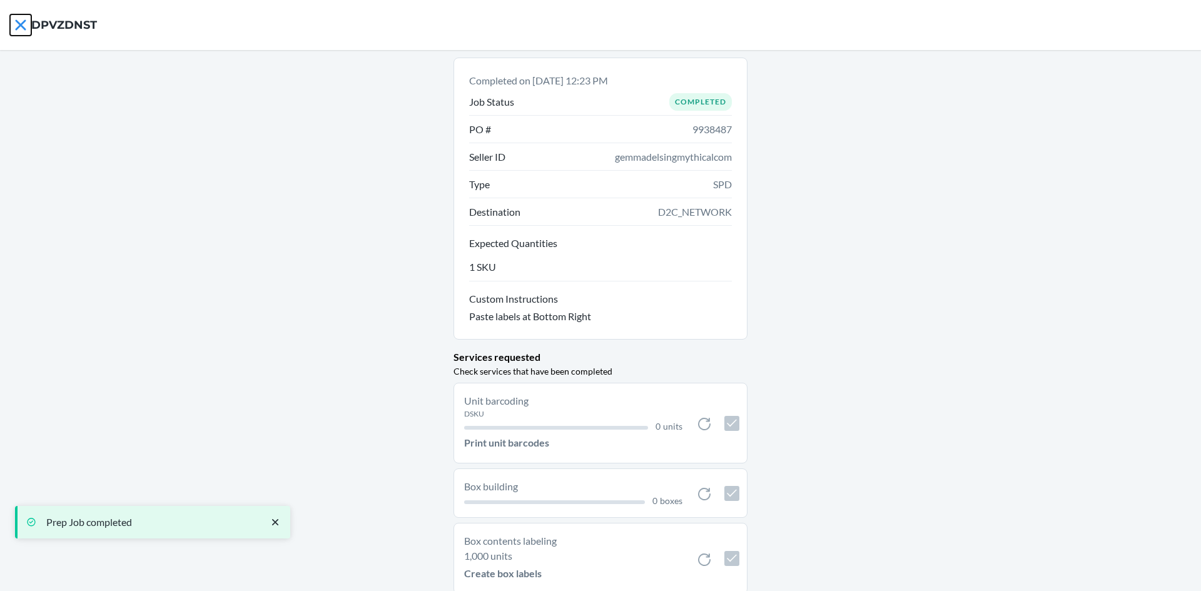
click at [19, 22] on icon at bounding box center [20, 24] width 11 height 11
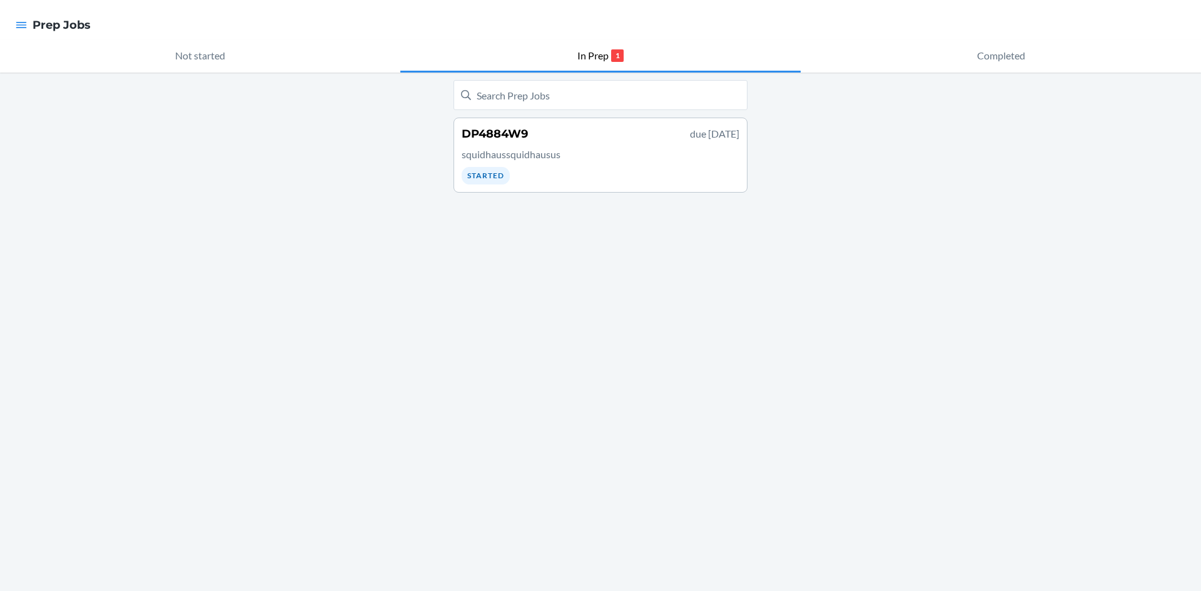
click at [585, 144] on div "DP4884W9 due September 27 squidhaussquidhausus Started" at bounding box center [601, 155] width 278 height 59
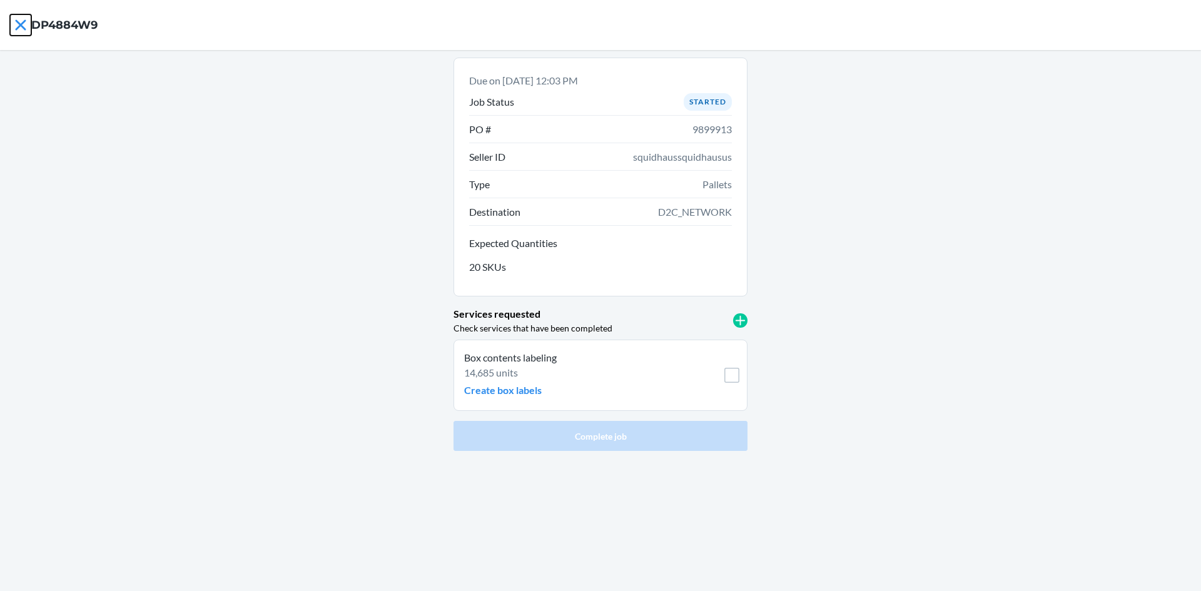
click at [20, 25] on icon at bounding box center [20, 24] width 21 height 21
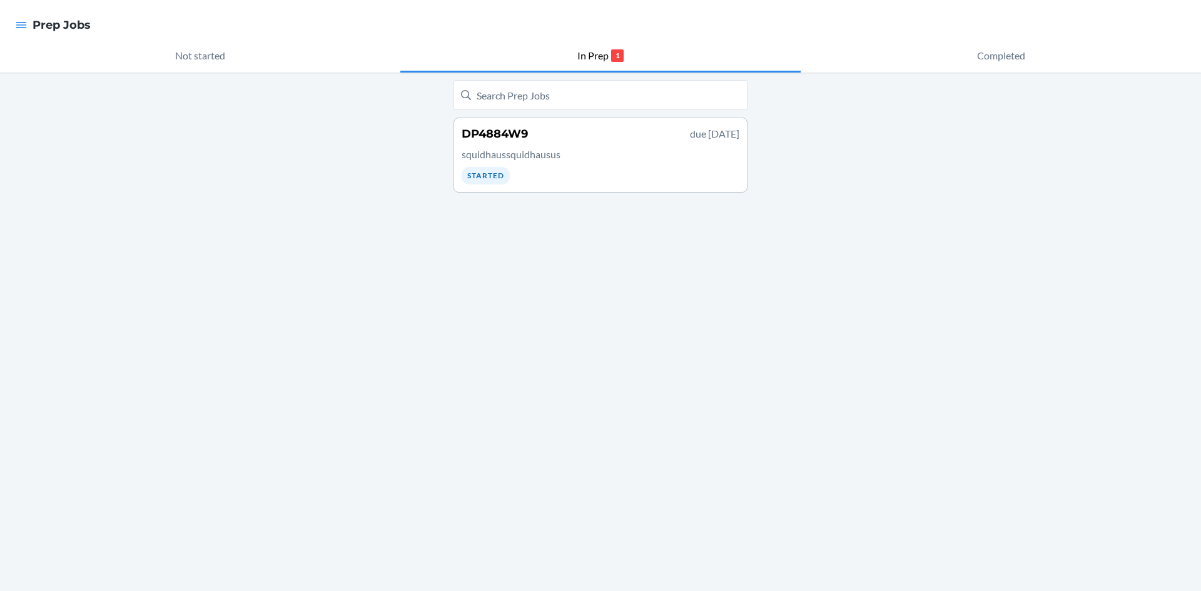
click at [14, 20] on div at bounding box center [21, 25] width 23 height 26
click at [19, 20] on icon "button" at bounding box center [21, 25] width 13 height 13
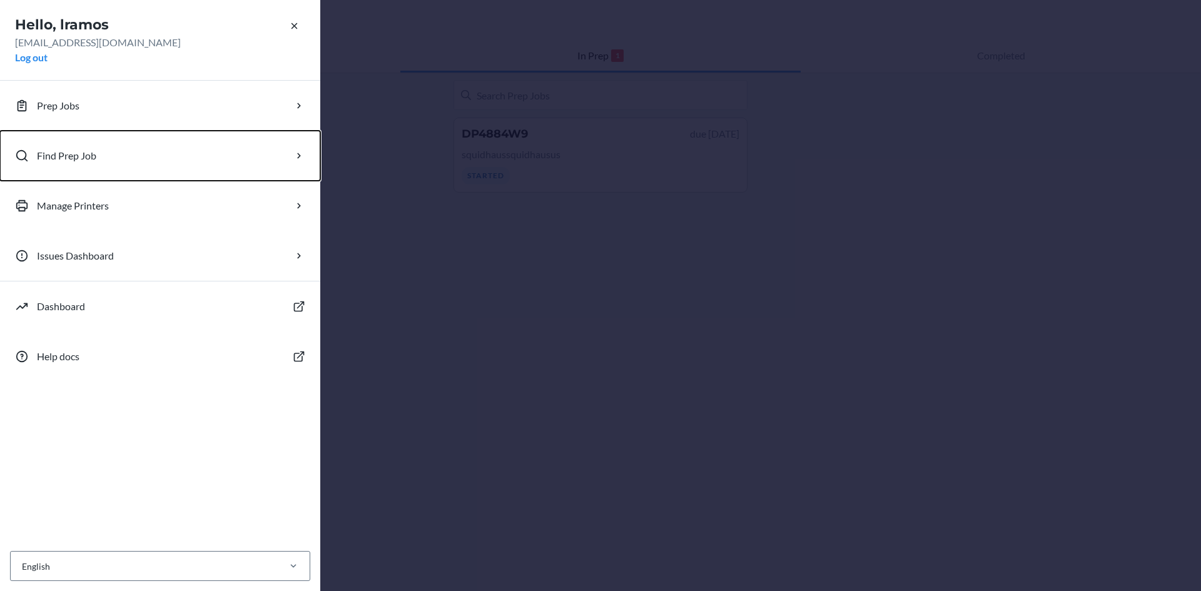
click at [77, 161] on p "Find Prep Job" at bounding box center [66, 155] width 59 height 15
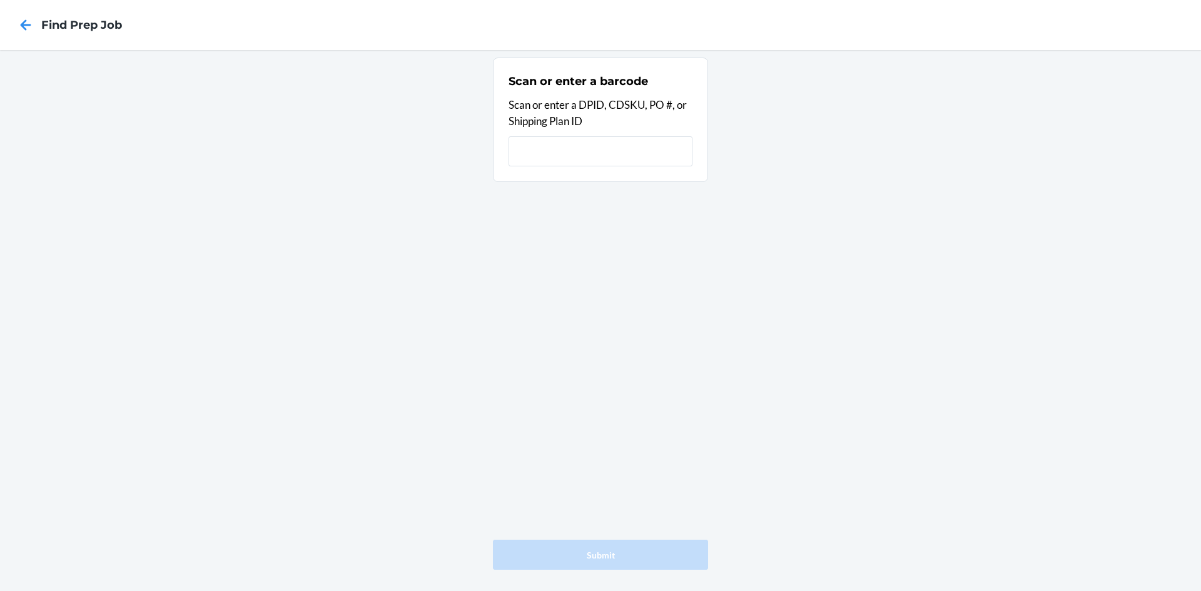
click at [595, 153] on input "text" at bounding box center [600, 151] width 184 height 30
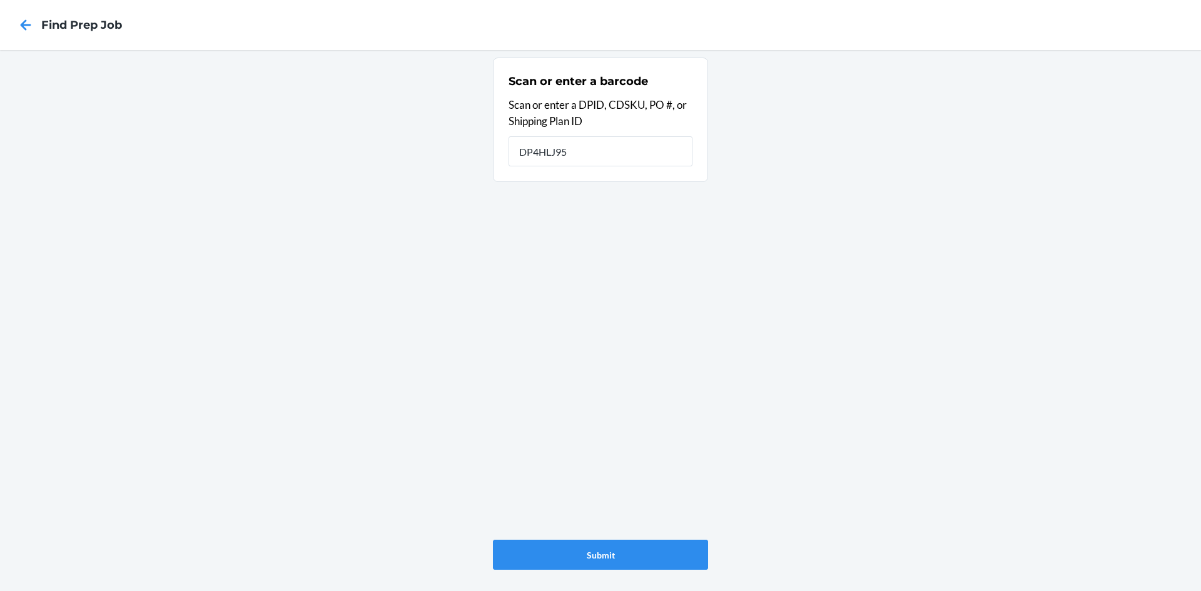
type input "DP4HLJ95"
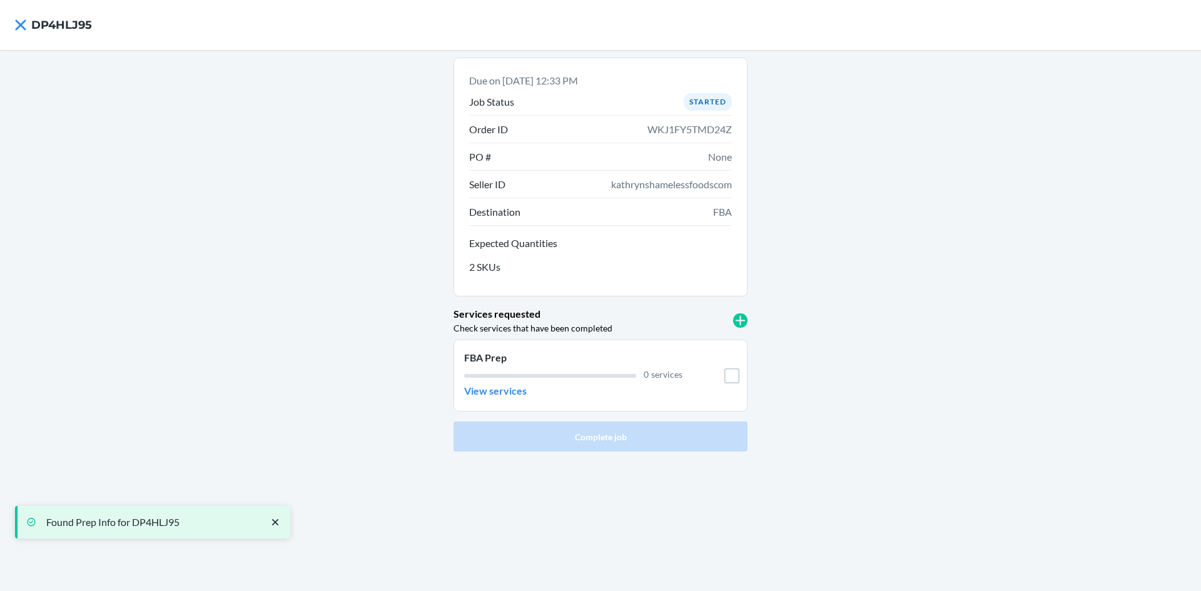
click at [671, 184] on span "kathrynshamelessfoodscom" at bounding box center [671, 184] width 121 height 15
copy span "kathrynshamelessfoodscom"
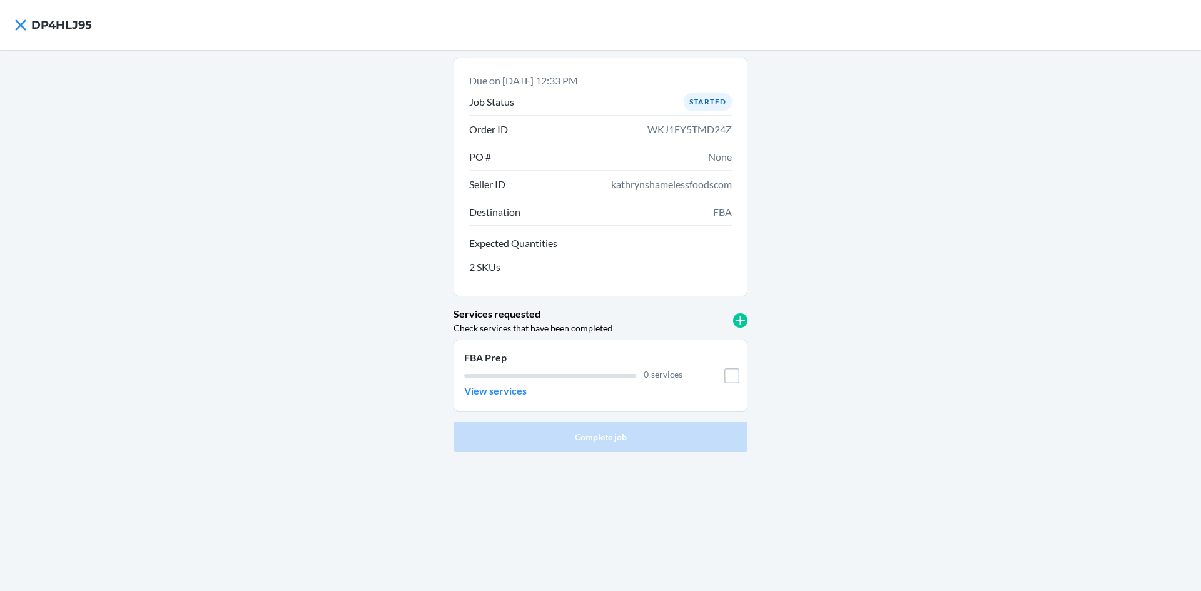
click at [200, 243] on div "Due on Sep 27, 2025, 12:33 PM Job Status Started Order ID WKJ1FY5TMD24Z PO # No…" at bounding box center [600, 320] width 1201 height 541
